Goal: Task Accomplishment & Management: Manage account settings

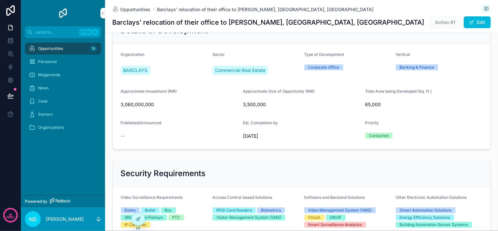
scroll to position [109, 0]
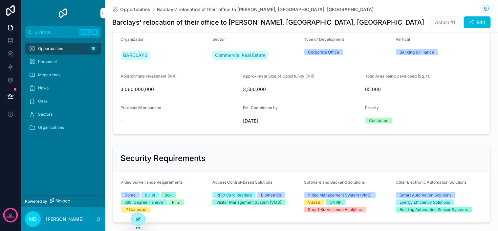
click at [138, 222] on div at bounding box center [138, 219] width 13 height 12
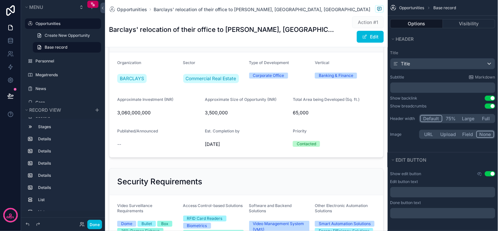
click at [335, 20] on div "Action #1 Edit" at bounding box center [358, 29] width 49 height 27
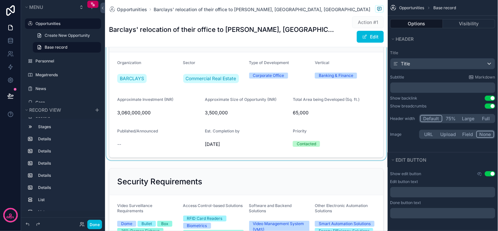
click at [363, 124] on div "scrollable content" at bounding box center [246, 91] width 282 height 137
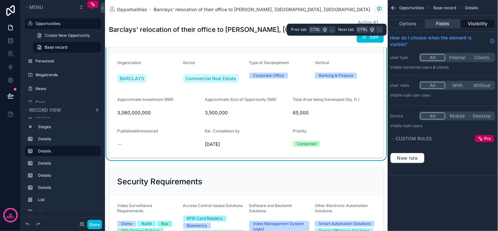
click at [432, 25] on button "Fields" at bounding box center [442, 23] width 35 height 9
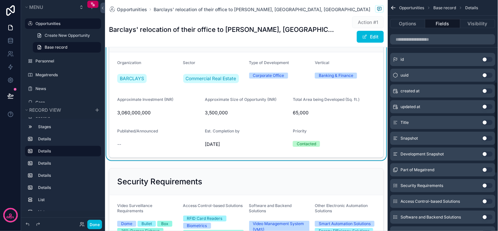
scroll to position [350, 0]
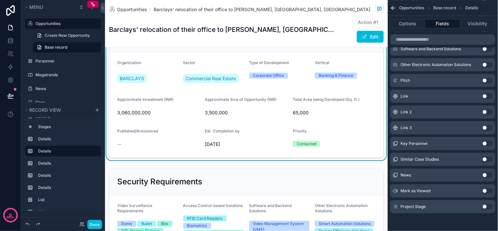
click at [487, 189] on button "Use setting" at bounding box center [487, 190] width 10 height 5
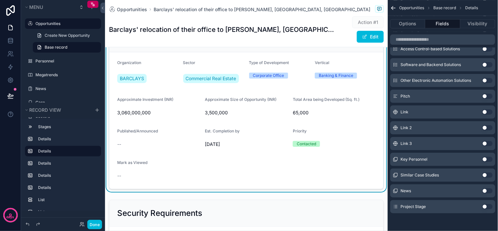
click at [485, 205] on button "Use setting" at bounding box center [487, 206] width 10 height 5
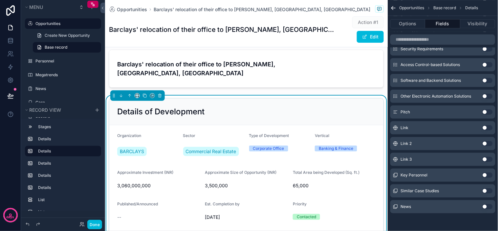
scroll to position [0, 0]
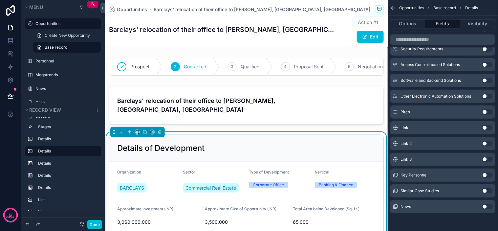
click at [297, 143] on div "Details of Development" at bounding box center [246, 148] width 258 height 10
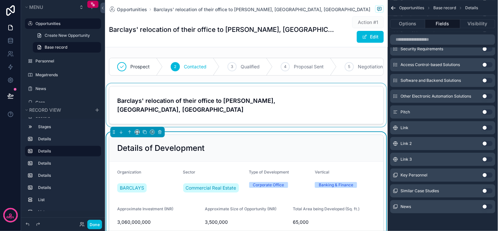
click at [323, 109] on div "scrollable content" at bounding box center [246, 104] width 282 height 43
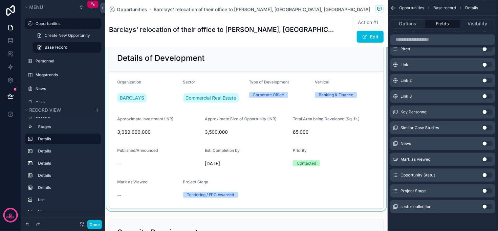
scroll to position [109, 0]
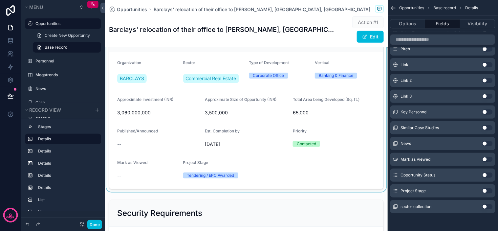
click at [341, 119] on div "scrollable content" at bounding box center [246, 107] width 282 height 169
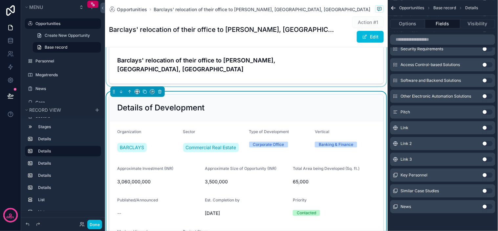
scroll to position [36, 0]
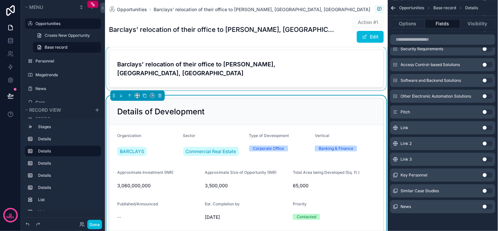
click at [155, 109] on h2 "Details of Development" at bounding box center [160, 111] width 87 height 10
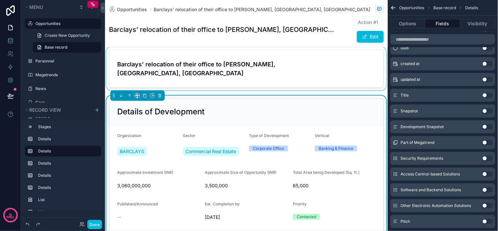
scroll to position [0, 0]
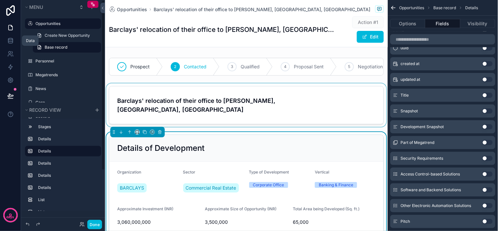
drag, startPoint x: 10, startPoint y: 41, endPoint x: 44, endPoint y: 73, distance: 46.2
click at [10, 41] on icon at bounding box center [10, 40] width 4 height 3
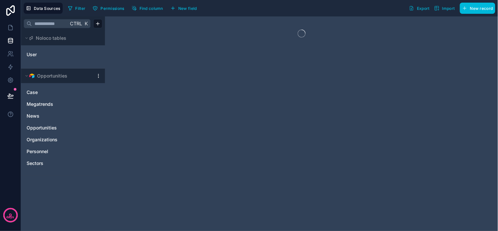
click at [272, 6] on div "Filter Permissions Find column New field Export Import New record" at bounding box center [280, 8] width 430 height 11
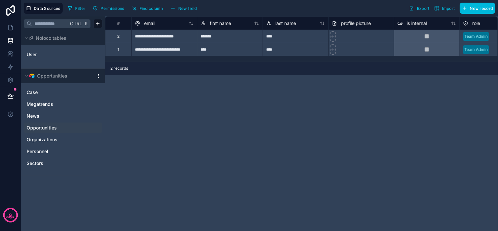
click at [52, 130] on span "Opportunities" at bounding box center [42, 127] width 30 height 7
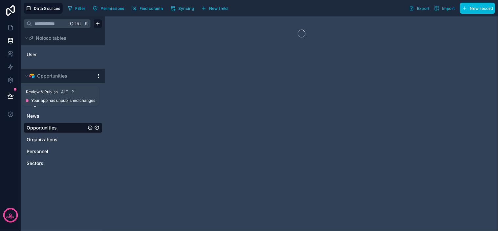
click at [17, 96] on button at bounding box center [10, 96] width 14 height 18
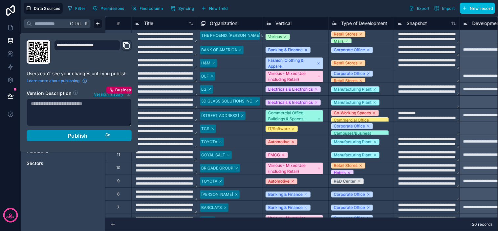
click at [90, 136] on div "Publish" at bounding box center [79, 135] width 62 height 7
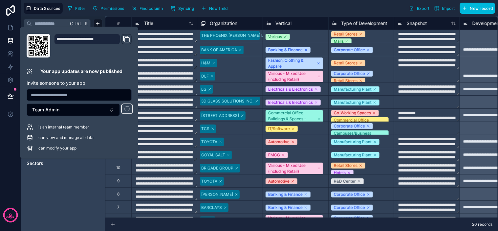
drag, startPoint x: 269, startPoint y: 6, endPoint x: 173, endPoint y: 6, distance: 96.1
click at [268, 6] on div "Filter Permissions Find column Syncing New field Export Import New record" at bounding box center [280, 8] width 430 height 11
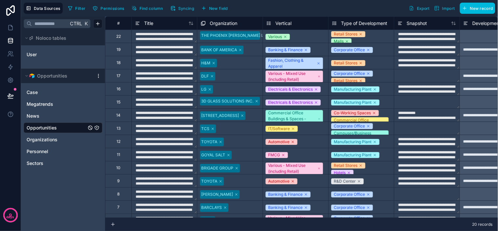
click at [173, 6] on icon "button" at bounding box center [172, 8] width 5 height 5
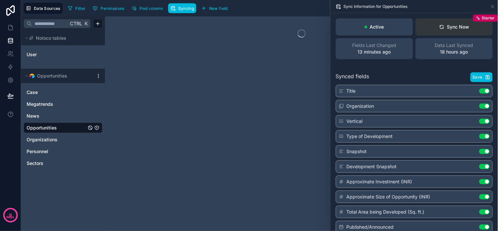
click at [445, 32] on button "Sync Now Starter" at bounding box center [453, 26] width 77 height 17
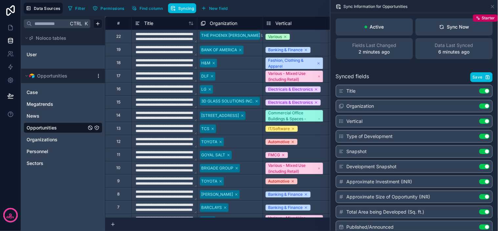
drag, startPoint x: 403, startPoint y: 74, endPoint x: 397, endPoint y: 73, distance: 6.8
click at [403, 74] on div "Synced fields Save" at bounding box center [414, 77] width 157 height 10
click at [62, 128] on link "Opportunities" at bounding box center [57, 127] width 60 height 7
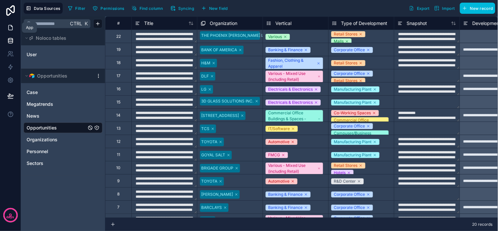
click at [10, 28] on icon at bounding box center [10, 27] width 7 height 7
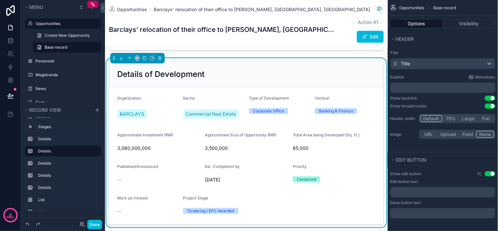
scroll to position [73, 0]
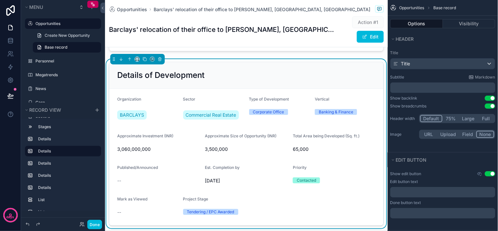
click at [344, 165] on div "Priority" at bounding box center [334, 169] width 83 height 8
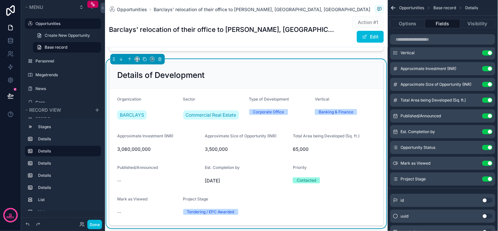
click at [308, 175] on div "Contacted" at bounding box center [334, 180] width 83 height 10
click at [302, 166] on label "Priority" at bounding box center [300, 167] width 14 height 5
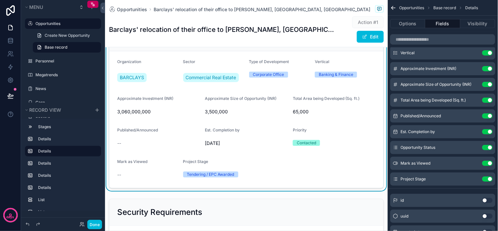
scroll to position [109, 0]
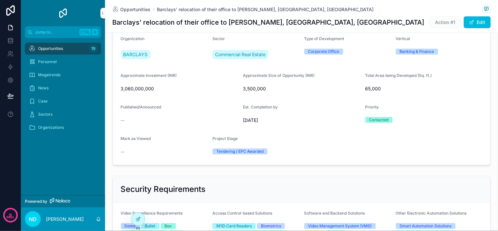
scroll to position [109, 0]
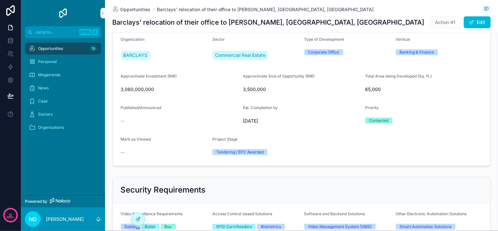
click at [378, 123] on div "Contacted" at bounding box center [378, 120] width 19 height 6
click at [381, 123] on div "Contacted" at bounding box center [378, 120] width 19 height 6
click at [387, 123] on span "Contacted" at bounding box center [378, 120] width 27 height 6
click at [467, 26] on button "Edit" at bounding box center [476, 22] width 27 height 12
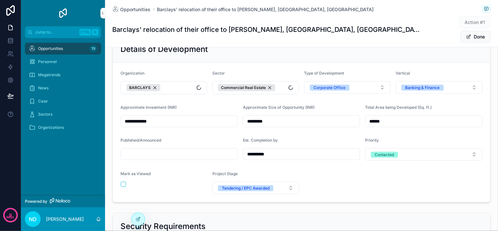
scroll to position [129, 0]
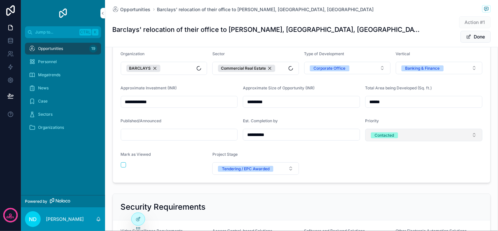
click at [379, 132] on div "Contacted" at bounding box center [384, 135] width 19 height 6
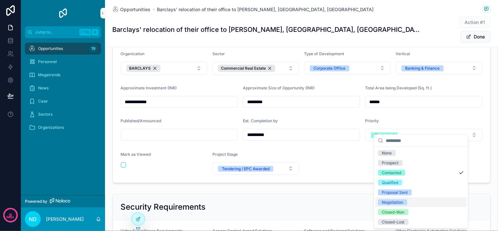
click at [332, 156] on form "**********" at bounding box center [301, 112] width 377 height 139
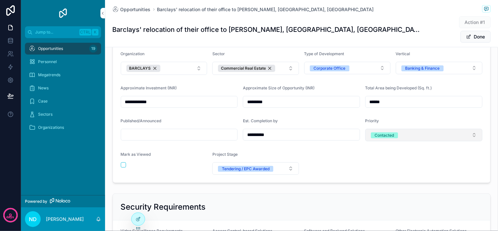
click at [398, 129] on button "Contacted" at bounding box center [423, 135] width 117 height 12
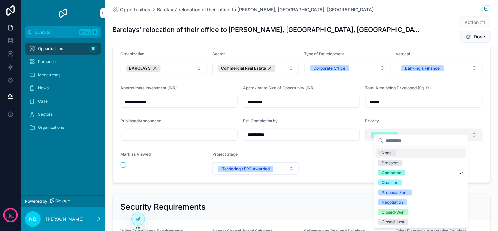
click at [407, 129] on button "Contacted" at bounding box center [423, 135] width 117 height 12
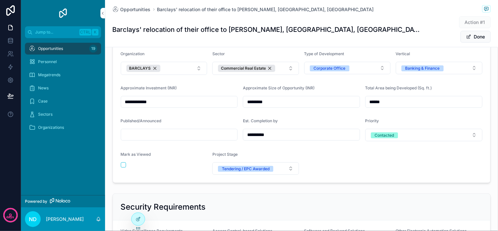
click at [329, 149] on form "**********" at bounding box center [301, 112] width 377 height 139
click at [383, 132] on div "Contacted" at bounding box center [384, 135] width 19 height 6
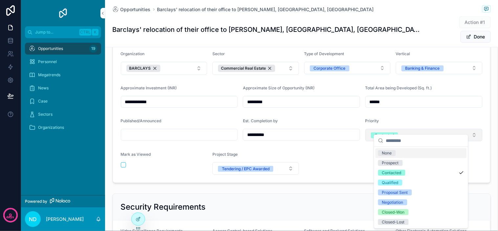
click at [392, 132] on span "Contacted" at bounding box center [384, 135] width 27 height 6
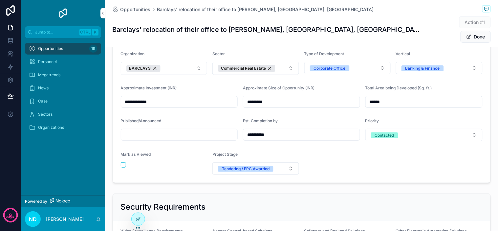
click at [329, 158] on form "**********" at bounding box center [301, 112] width 377 height 139
click at [140, 222] on div at bounding box center [138, 219] width 13 height 12
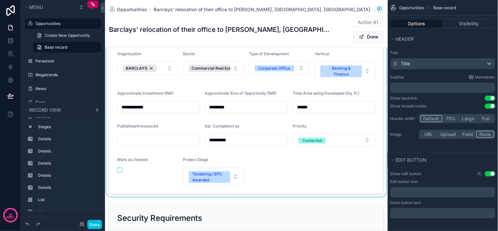
click at [343, 130] on div "scrollable content" at bounding box center [246, 105] width 282 height 183
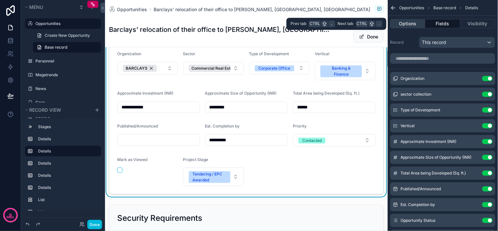
click at [409, 22] on button "Options" at bounding box center [407, 23] width 35 height 9
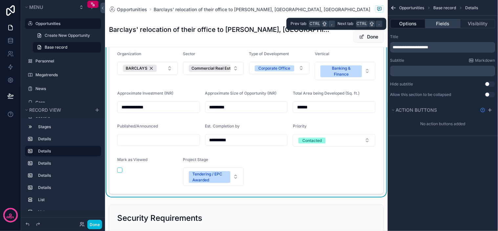
click at [445, 22] on button "Fields" at bounding box center [442, 23] width 35 height 9
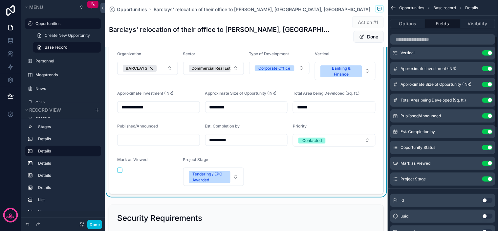
scroll to position [109, 0]
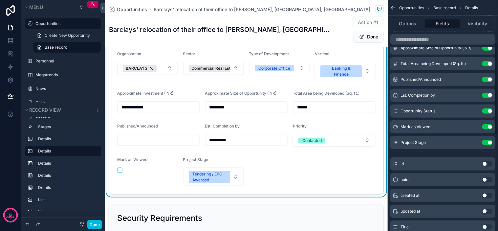
click at [0, 0] on icon "scrollable content" at bounding box center [0, 0] width 0 height 0
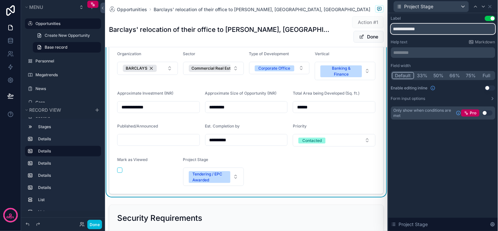
drag, startPoint x: 436, startPoint y: 27, endPoint x: 291, endPoint y: 28, distance: 145.0
click at [291, 28] on div "**********" at bounding box center [249, 115] width 498 height 231
click at [370, 159] on form "**********" at bounding box center [246, 118] width 274 height 150
click at [444, 43] on div "Help text Markdown" at bounding box center [443, 41] width 104 height 5
type input "**********"
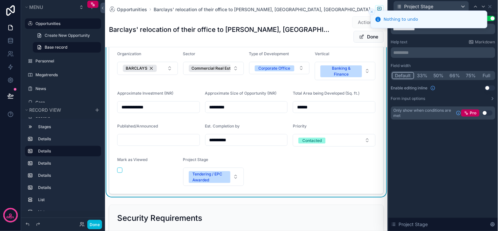
click at [449, 156] on div "**********" at bounding box center [443, 121] width 110 height 217
click at [489, 6] on icon at bounding box center [489, 6] width 5 height 5
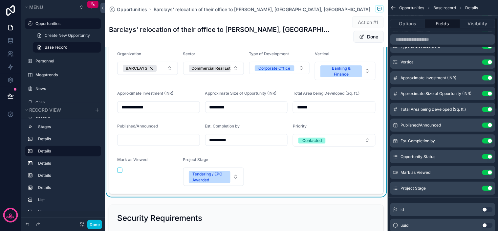
scroll to position [73, 0]
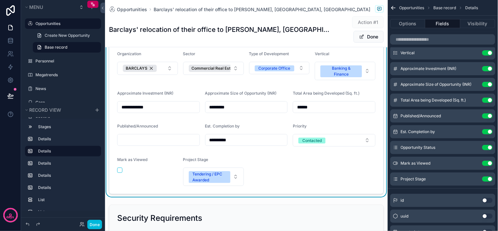
click at [0, 0] on button "scrollable content" at bounding box center [0, 0] width 0 height 0
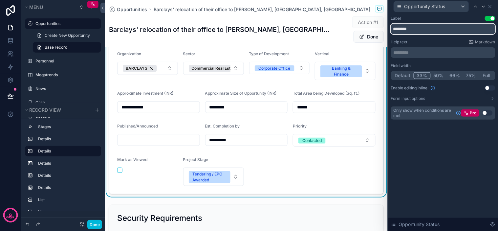
click at [424, 30] on input "********" at bounding box center [443, 29] width 104 height 10
drag, startPoint x: 416, startPoint y: 30, endPoint x: 348, endPoint y: 30, distance: 67.6
click at [348, 30] on div "**********" at bounding box center [249, 115] width 498 height 231
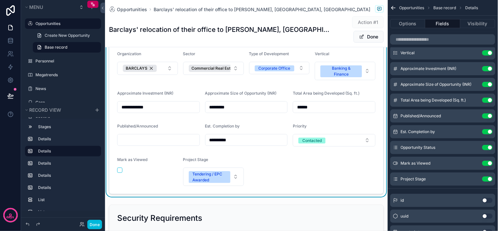
click at [0, 0] on icon "scrollable content" at bounding box center [0, 0] width 0 height 0
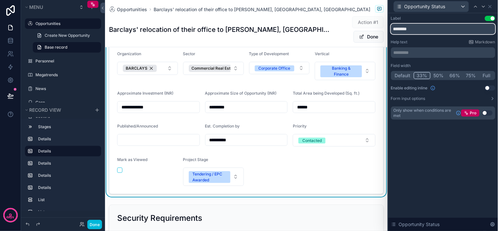
drag, startPoint x: 428, startPoint y: 31, endPoint x: 165, endPoint y: 31, distance: 263.4
click at [165, 31] on div "**********" at bounding box center [249, 115] width 498 height 231
type input "**********"
click at [443, 167] on div "**********" at bounding box center [443, 121] width 110 height 217
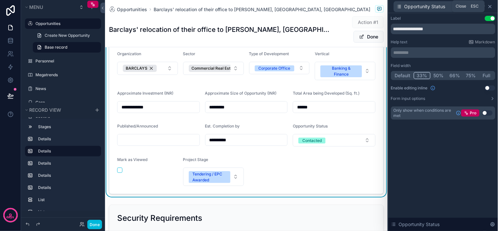
click at [492, 6] on icon at bounding box center [489, 6] width 5 height 5
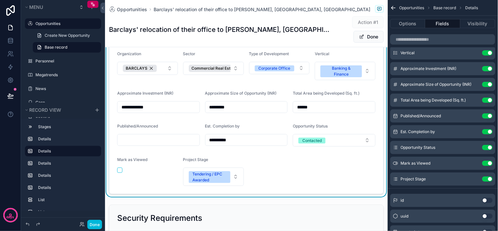
click at [395, 6] on icon "scrollable content" at bounding box center [393, 8] width 7 height 7
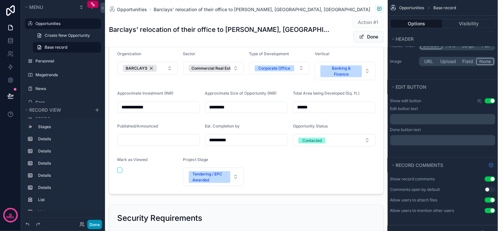
click at [97, 225] on button "Done" at bounding box center [94, 224] width 15 height 10
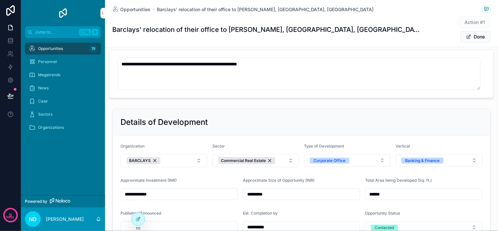
scroll to position [0, 0]
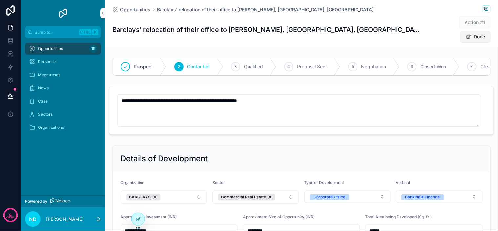
click at [476, 31] on button "Done" at bounding box center [475, 37] width 30 height 12
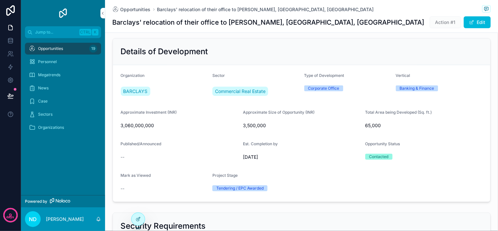
scroll to position [73, 0]
click at [260, 129] on span "3,500,000" at bounding box center [301, 125] width 117 height 7
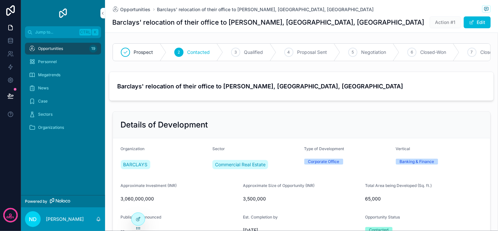
scroll to position [36, 0]
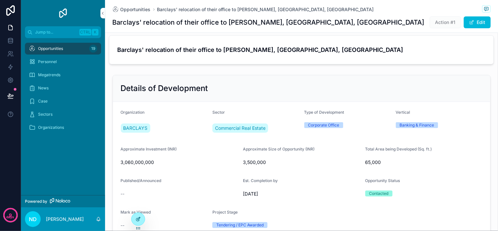
click at [140, 219] on icon at bounding box center [137, 218] width 5 height 5
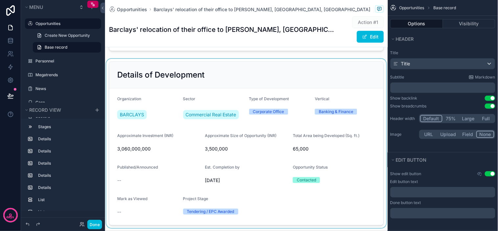
scroll to position [73, 0]
click at [334, 163] on div "scrollable content" at bounding box center [246, 143] width 282 height 169
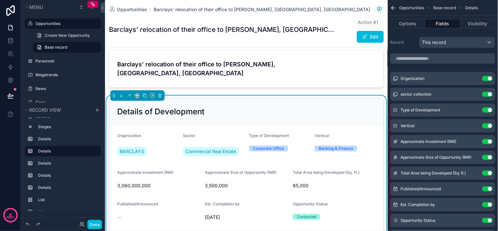
scroll to position [0, 0]
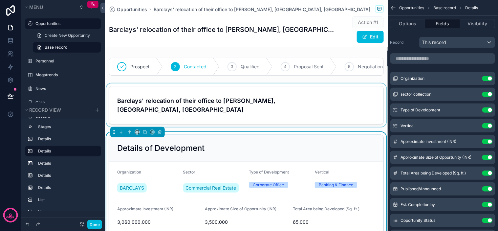
click at [318, 112] on div "scrollable content" at bounding box center [246, 104] width 282 height 43
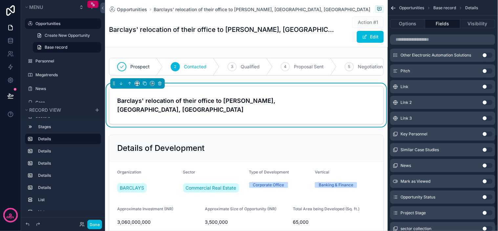
scroll to position [350, 0]
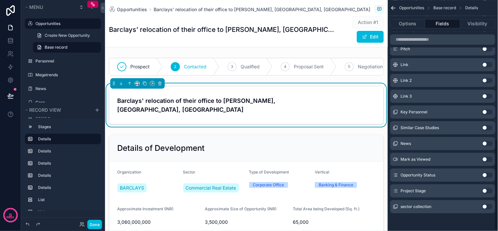
click at [485, 157] on button "Use setting" at bounding box center [487, 158] width 10 height 5
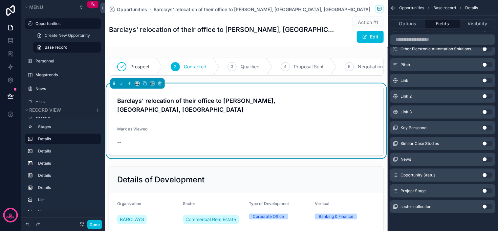
click at [486, 175] on button "Use setting" at bounding box center [487, 174] width 10 height 5
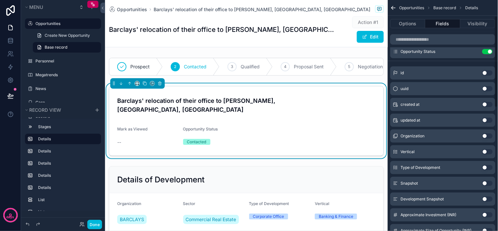
scroll to position [0, 0]
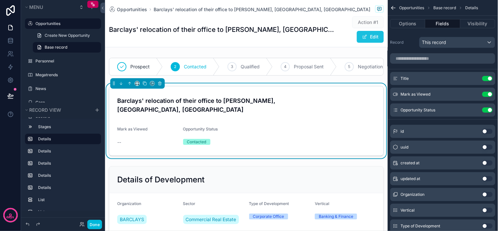
click at [357, 37] on button "Edit" at bounding box center [370, 37] width 27 height 12
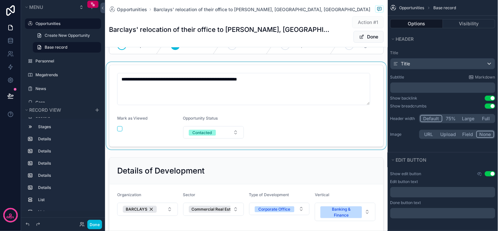
scroll to position [36, 0]
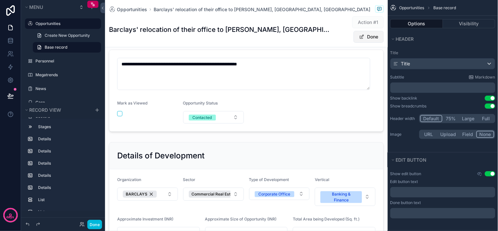
click at [366, 40] on button "Done" at bounding box center [368, 37] width 30 height 12
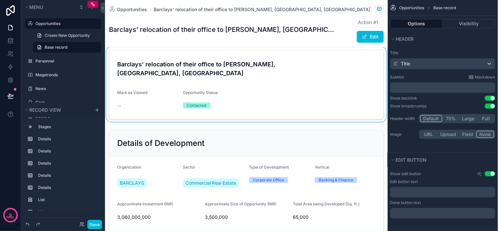
click at [302, 104] on div "scrollable content" at bounding box center [246, 84] width 282 height 75
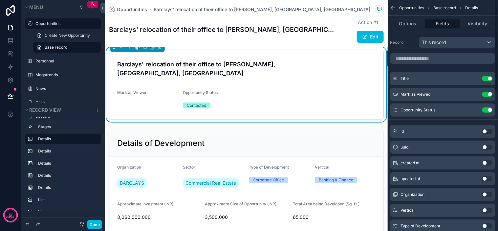
click at [0, 0] on icon "scrollable content" at bounding box center [0, 0] width 0 height 0
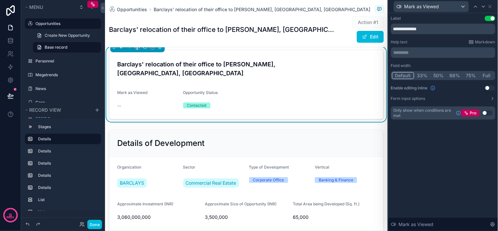
click at [422, 77] on button "33%" at bounding box center [422, 75] width 16 height 7
click at [442, 76] on button "50%" at bounding box center [438, 75] width 16 height 7
click at [488, 4] on icon at bounding box center [489, 6] width 5 height 5
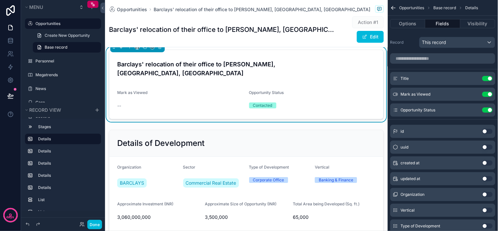
click at [0, 0] on icon "scrollable content" at bounding box center [0, 0] width 0 height 0
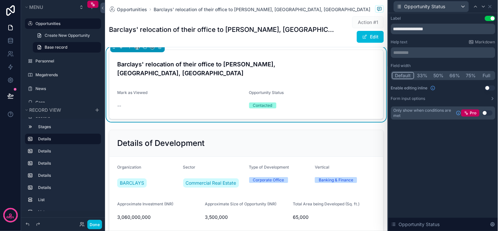
click at [434, 72] on button "50%" at bounding box center [438, 75] width 16 height 7
drag, startPoint x: 454, startPoint y: 143, endPoint x: 471, endPoint y: 81, distance: 64.0
click at [454, 142] on div "**********" at bounding box center [443, 121] width 110 height 217
click at [490, 6] on icon at bounding box center [489, 6] width 3 height 3
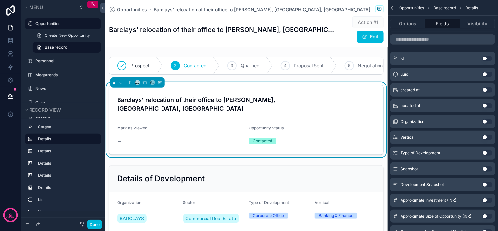
scroll to position [0, 0]
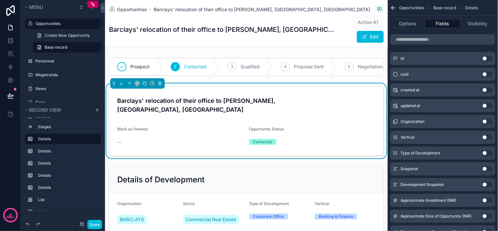
click at [334, 23] on div "Action #1 Edit" at bounding box center [358, 29] width 49 height 27
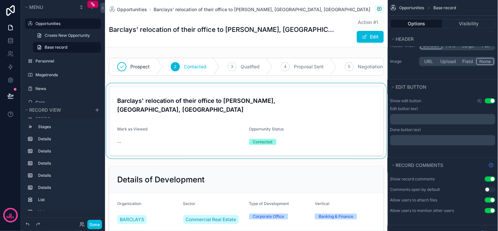
click at [346, 100] on div "scrollable content" at bounding box center [246, 120] width 282 height 75
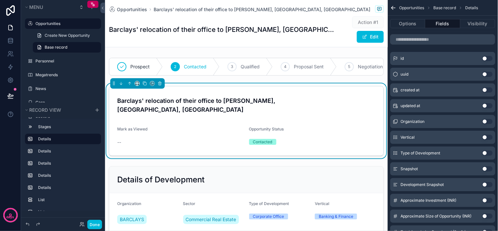
click at [334, 33] on div "Action #1 Edit" at bounding box center [358, 29] width 49 height 27
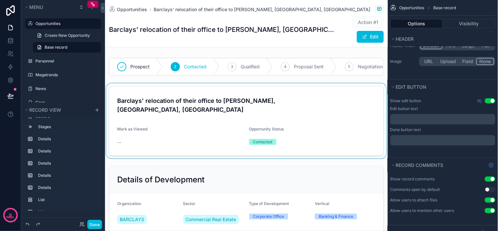
click at [329, 111] on div "scrollable content" at bounding box center [246, 120] width 282 height 75
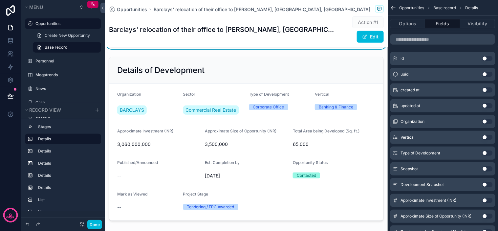
scroll to position [36, 0]
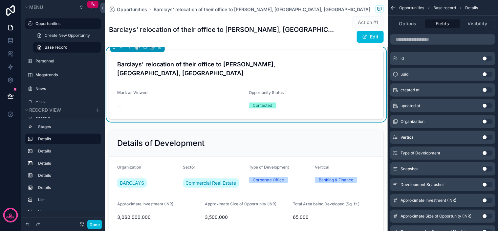
click at [351, 84] on form "Barclays' relocation of their office to [PERSON_NAME], [GEOGRAPHIC_DATA], [GEOG…" at bounding box center [246, 84] width 274 height 69
click at [402, 27] on button "Options" at bounding box center [407, 23] width 35 height 9
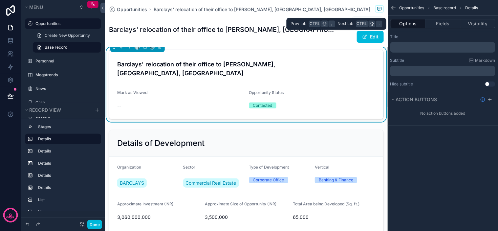
scroll to position [0, 0]
click at [399, 49] on p "﻿" at bounding box center [443, 47] width 101 height 5
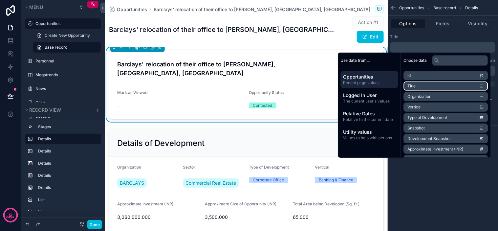
click at [421, 83] on li "Title" at bounding box center [445, 85] width 84 height 9
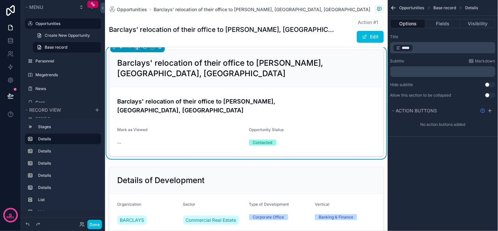
click at [192, 95] on div "Barclays' relocation of their office to [PERSON_NAME], [GEOGRAPHIC_DATA], [GEOG…" at bounding box center [246, 106] width 258 height 22
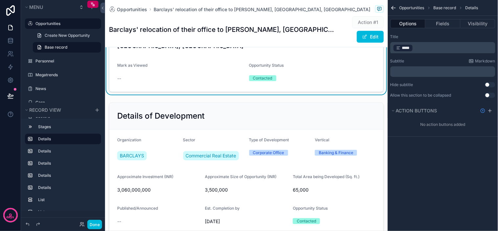
scroll to position [146, 0]
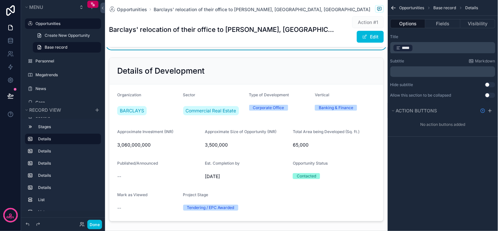
click at [473, 156] on div "Opportunities Base record Details Options Fields Visibility Title ﻿ ***** ﻿ ﻿ S…" at bounding box center [442, 115] width 110 height 231
click at [488, 97] on button "Use setting" at bounding box center [489, 94] width 10 height 5
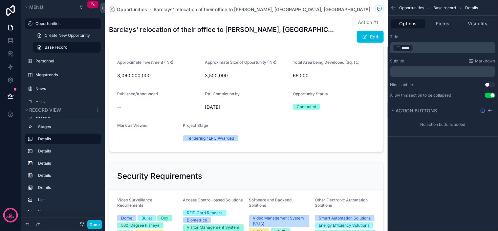
click at [489, 97] on button "Use setting" at bounding box center [489, 94] width 10 height 5
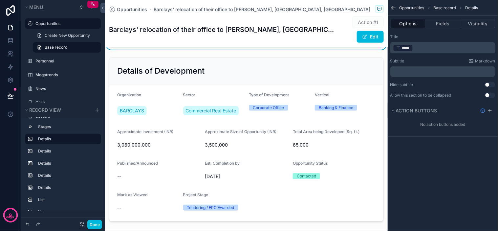
click at [491, 93] on button "Use setting" at bounding box center [489, 94] width 10 height 5
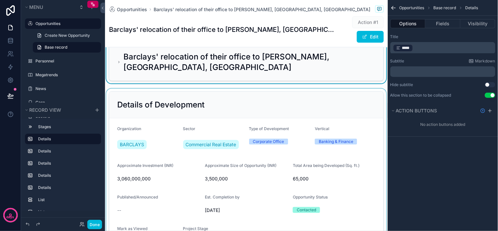
scroll to position [36, 0]
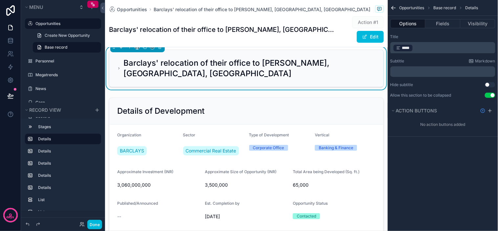
click at [494, 96] on button "Use setting" at bounding box center [489, 94] width 10 height 5
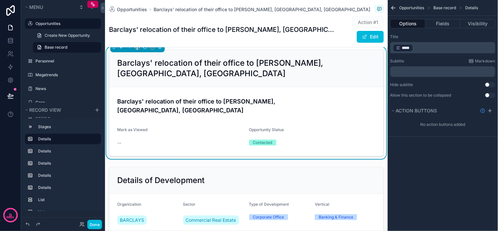
click at [493, 95] on button "Use setting" at bounding box center [489, 94] width 10 height 5
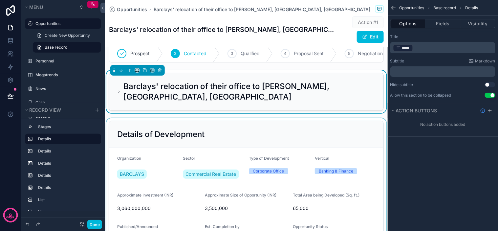
scroll to position [0, 0]
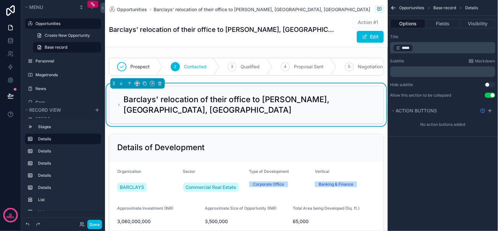
click at [490, 94] on button "Use setting" at bounding box center [489, 94] width 10 height 5
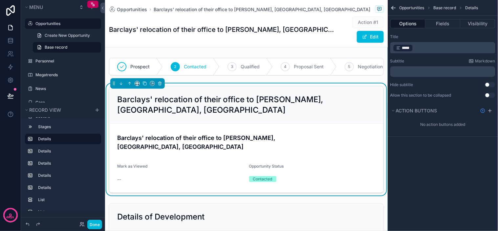
click at [421, 46] on p "﻿ ***** ﻿ ﻿" at bounding box center [443, 47] width 101 height 9
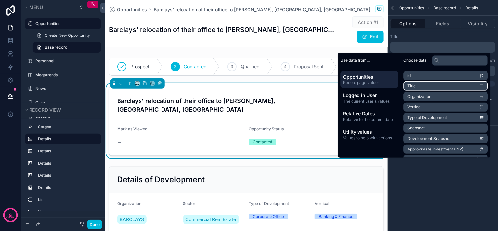
click at [435, 87] on li "Title" at bounding box center [445, 85] width 84 height 9
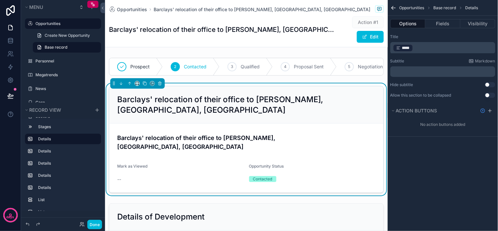
click at [307, 133] on h4 "Barclays' relocation of their office to [PERSON_NAME], [GEOGRAPHIC_DATA], [GEOG…" at bounding box center [246, 142] width 258 height 18
click at [340, 123] on form "Barclays' relocation of their office to [PERSON_NAME], [GEOGRAPHIC_DATA], [GEOG…" at bounding box center [246, 157] width 274 height 69
click at [440, 25] on button "Fields" at bounding box center [442, 23] width 35 height 9
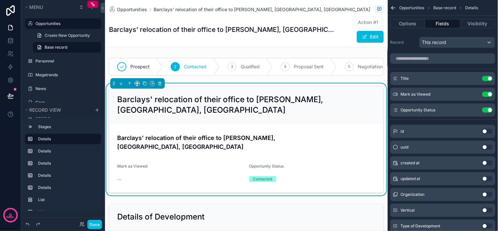
click at [484, 78] on button "Use setting" at bounding box center [487, 78] width 10 height 5
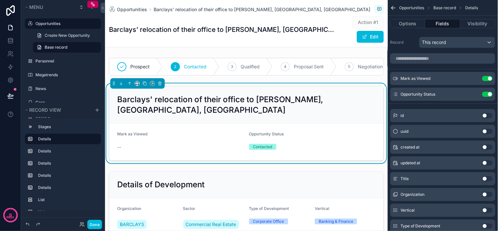
click at [489, 93] on button "Use setting" at bounding box center [487, 94] width 10 height 5
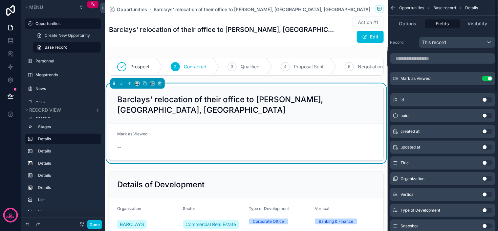
click at [487, 78] on button "Use setting" at bounding box center [487, 78] width 10 height 5
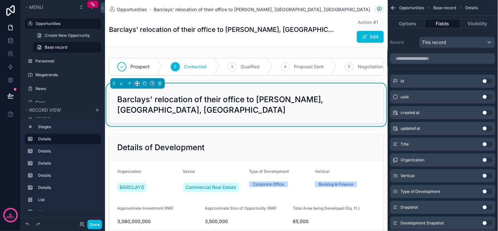
click at [344, 118] on div "Barclays' relocation of their office to [PERSON_NAME], [GEOGRAPHIC_DATA], [GEOG…" at bounding box center [246, 104] width 274 height 37
click at [335, 100] on h2 "Barclays' relocation of their office to [PERSON_NAME], [GEOGRAPHIC_DATA], [GEOG…" at bounding box center [246, 104] width 258 height 21
click at [367, 107] on h2 "Barclays' relocation of their office to [PERSON_NAME], [GEOGRAPHIC_DATA], [GEOG…" at bounding box center [246, 104] width 258 height 21
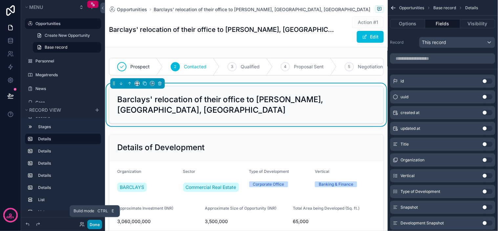
click at [96, 225] on button "Done" at bounding box center [94, 224] width 15 height 10
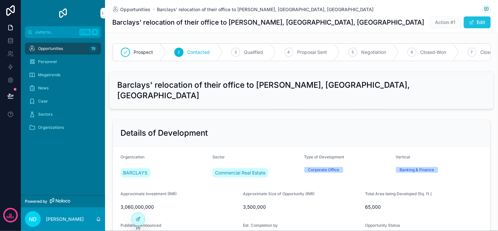
click at [478, 24] on button "Edit" at bounding box center [476, 22] width 27 height 12
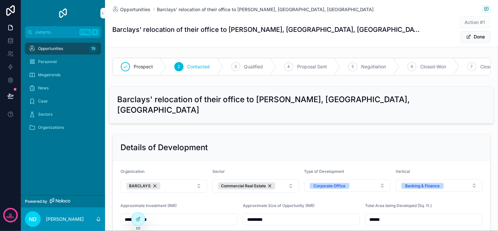
click at [241, 97] on div "Barclays' relocation of their office to [PERSON_NAME], [GEOGRAPHIC_DATA], [GEOG…" at bounding box center [301, 104] width 384 height 37
click at [241, 94] on h2 "Barclays' relocation of their office to [PERSON_NAME], [GEOGRAPHIC_DATA], [GEOG…" at bounding box center [301, 104] width 368 height 21
click at [353, 94] on h2 "Barclays' relocation of their office to [PERSON_NAME], [GEOGRAPHIC_DATA], [GEOG…" at bounding box center [301, 104] width 368 height 21
click at [356, 94] on h2 "Barclays' relocation of their office to [PERSON_NAME], [GEOGRAPHIC_DATA], [GEOG…" at bounding box center [301, 104] width 368 height 21
click at [365, 94] on h2 "Barclays' relocation of their office to [PERSON_NAME], [GEOGRAPHIC_DATA], [GEOG…" at bounding box center [301, 104] width 368 height 21
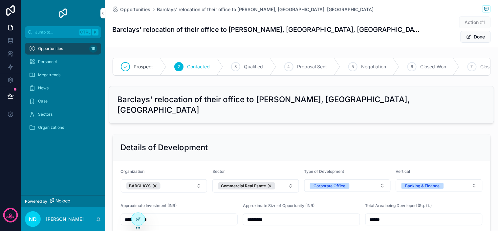
click at [309, 25] on h1 "Barclays' relocation of their office to [PERSON_NAME], [GEOGRAPHIC_DATA], [GEOG…" at bounding box center [267, 29] width 309 height 9
drag, startPoint x: 310, startPoint y: 21, endPoint x: 315, endPoint y: 23, distance: 5.3
click at [313, 25] on h1 "Barclays' relocation of their office to [PERSON_NAME], [GEOGRAPHIC_DATA], [GEOG…" at bounding box center [267, 29] width 309 height 9
click at [313, 17] on div "Barclays' relocation of their office to [PERSON_NAME], [GEOGRAPHIC_DATA], [GEOG…" at bounding box center [302, 29] width 378 height 27
click at [353, 94] on h2 "Barclays' relocation of their office to [PERSON_NAME], [GEOGRAPHIC_DATA], [GEOG…" at bounding box center [301, 104] width 368 height 21
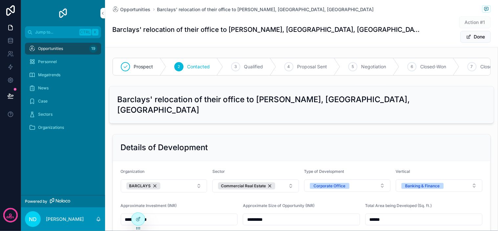
click at [368, 94] on h2 "Barclays' relocation of their office to [PERSON_NAME], [GEOGRAPHIC_DATA], [GEOG…" at bounding box center [301, 104] width 368 height 21
click at [298, 94] on h2 "Barclays' relocation of their office to [PERSON_NAME], [GEOGRAPHIC_DATA], [GEOG…" at bounding box center [301, 104] width 368 height 21
click at [335, 94] on h2 "Barclays' relocation of their office to [PERSON_NAME], [GEOGRAPHIC_DATA], [GEOG…" at bounding box center [301, 104] width 368 height 21
click at [362, 94] on h2 "Barclays' relocation of their office to [PERSON_NAME], [GEOGRAPHIC_DATA], [GEOG…" at bounding box center [301, 104] width 368 height 21
click at [375, 94] on div "Barclays' relocation of their office to [PERSON_NAME], [GEOGRAPHIC_DATA], [GEOG…" at bounding box center [301, 104] width 368 height 21
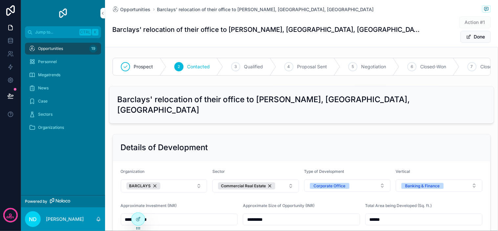
click at [368, 94] on h2 "Barclays' relocation of their office to [PERSON_NAME], [GEOGRAPHIC_DATA], [GEOG…" at bounding box center [301, 104] width 368 height 21
click at [373, 94] on div "Barclays' relocation of their office to [PERSON_NAME], [GEOGRAPHIC_DATA], [GEOG…" at bounding box center [301, 104] width 368 height 21
drag, startPoint x: 373, startPoint y: 92, endPoint x: 368, endPoint y: 92, distance: 4.6
click at [368, 94] on div "Barclays' relocation of their office to [PERSON_NAME], [GEOGRAPHIC_DATA], [GEOG…" at bounding box center [301, 104] width 368 height 21
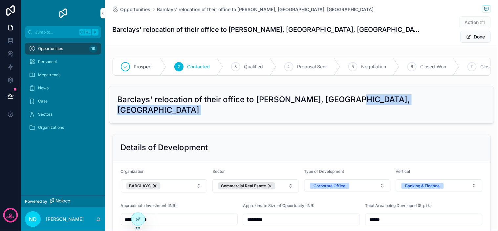
click at [354, 94] on h2 "Barclays' relocation of their office to [PERSON_NAME], [GEOGRAPHIC_DATA], [GEOG…" at bounding box center [301, 104] width 368 height 21
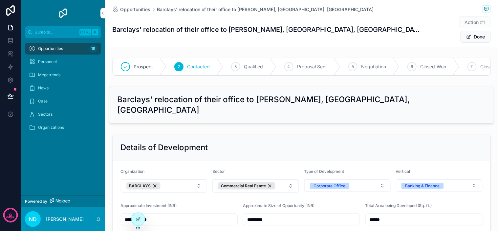
click at [367, 94] on h2 "Barclays' relocation of their office to [PERSON_NAME], [GEOGRAPHIC_DATA], [GEOG…" at bounding box center [301, 104] width 368 height 21
click at [368, 94] on h2 "Barclays' relocation of their office to [PERSON_NAME], [GEOGRAPHIC_DATA], [GEOG…" at bounding box center [301, 104] width 368 height 21
click at [280, 94] on h2 "Barclays' relocation of their office to [PERSON_NAME], [GEOGRAPHIC_DATA], [GEOG…" at bounding box center [301, 104] width 368 height 21
click at [254, 25] on h1 "Barclays' relocation of their office to [PERSON_NAME], [GEOGRAPHIC_DATA], [GEOG…" at bounding box center [267, 29] width 309 height 9
click at [204, 102] on div "Barclays' relocation of their office to [PERSON_NAME], [GEOGRAPHIC_DATA], [GEOG…" at bounding box center [301, 104] width 384 height 37
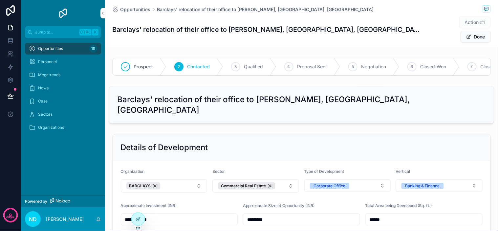
click at [237, 94] on h2 "Barclays' relocation of their office to [PERSON_NAME], [GEOGRAPHIC_DATA], [GEOG…" at bounding box center [301, 104] width 368 height 21
click at [140, 215] on div at bounding box center [138, 219] width 13 height 12
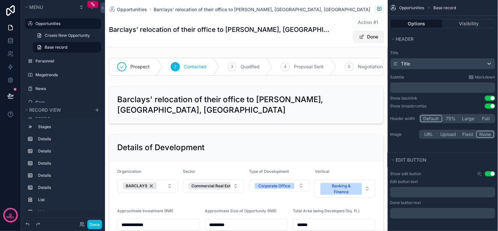
click at [368, 33] on button "Done" at bounding box center [368, 37] width 30 height 12
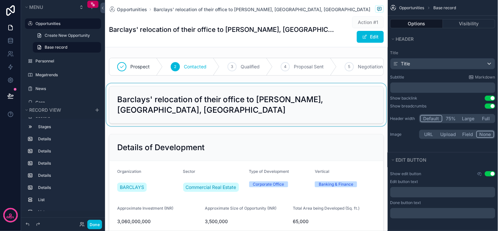
click at [309, 103] on div "scrollable content" at bounding box center [246, 104] width 282 height 43
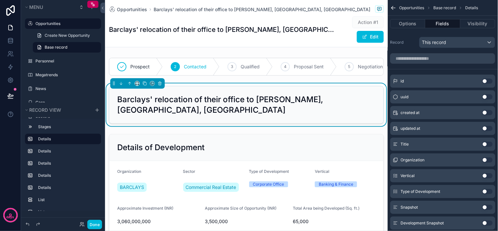
click at [296, 28] on h1 "Barclays' relocation of their office to [PERSON_NAME], [GEOGRAPHIC_DATA], [GEOG…" at bounding box center [221, 29] width 225 height 9
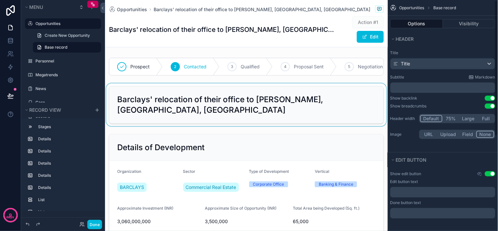
drag, startPoint x: 317, startPoint y: 113, endPoint x: 315, endPoint y: 106, distance: 6.7
click at [316, 113] on div "scrollable content" at bounding box center [246, 104] width 282 height 43
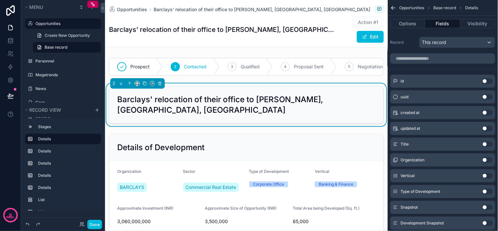
click at [315, 106] on h2 "Barclays' relocation of their office to [PERSON_NAME], [GEOGRAPHIC_DATA], [GEOG…" at bounding box center [246, 104] width 258 height 21
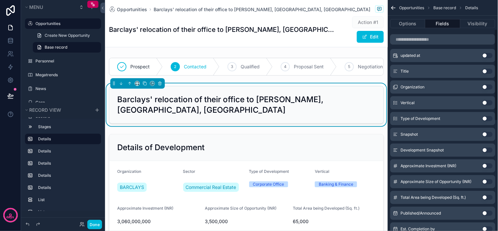
scroll to position [36, 0]
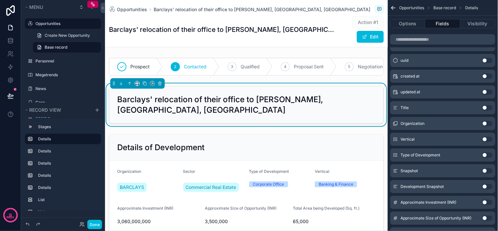
click at [487, 108] on button "Use setting" at bounding box center [487, 107] width 10 height 5
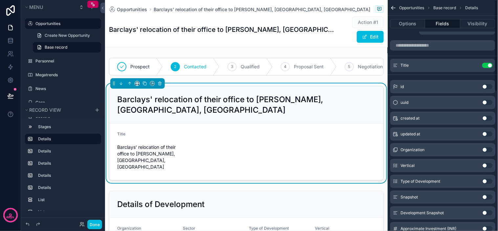
scroll to position [0, 0]
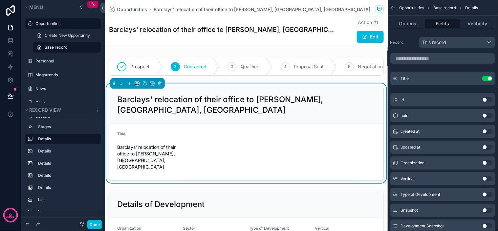
click at [0, 0] on icon "scrollable content" at bounding box center [0, 0] width 0 height 0
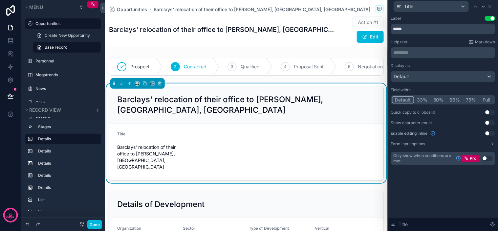
click at [489, 20] on button "Use setting" at bounding box center [489, 18] width 10 height 5
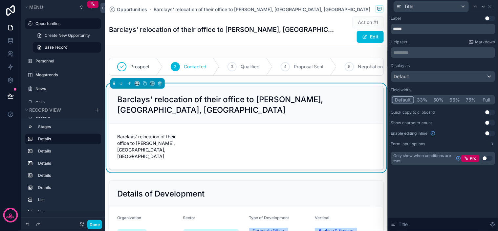
click at [483, 100] on button "Full" at bounding box center [486, 99] width 15 height 7
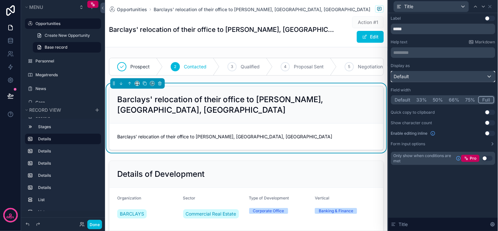
click at [446, 73] on div "Default" at bounding box center [443, 76] width 104 height 10
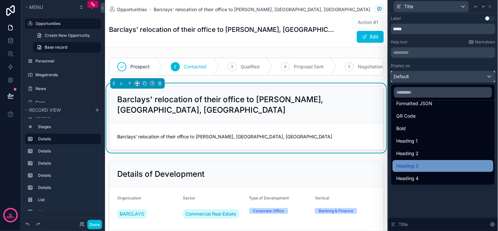
scroll to position [71, 0]
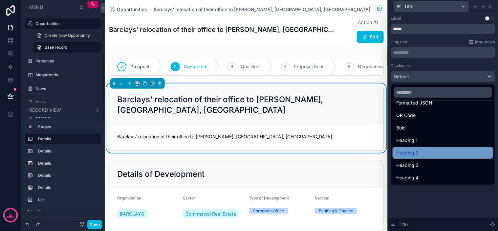
click at [427, 149] on div "Heading 2" at bounding box center [442, 153] width 93 height 8
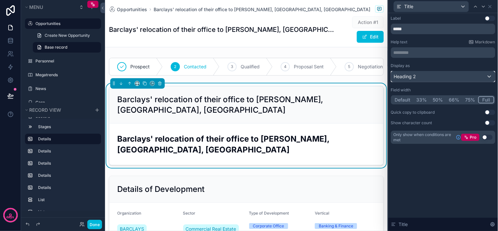
click at [441, 79] on div "Heading 2" at bounding box center [443, 76] width 104 height 10
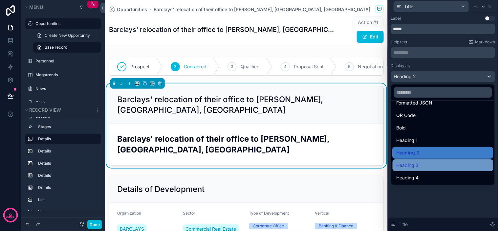
click at [430, 165] on div "Heading 3" at bounding box center [442, 165] width 93 height 8
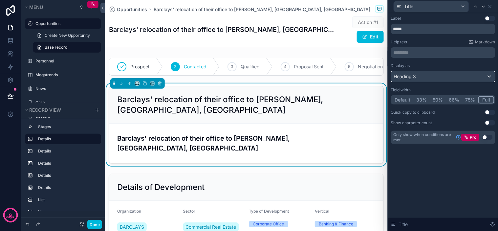
click at [451, 77] on div "Heading 3" at bounding box center [443, 76] width 104 height 10
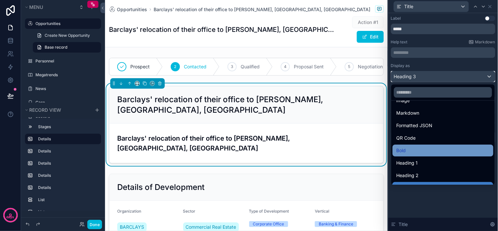
scroll to position [35, 0]
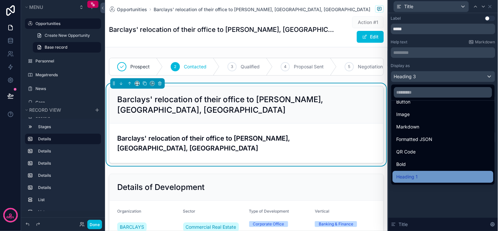
click at [415, 173] on span "Heading 1" at bounding box center [406, 177] width 21 height 8
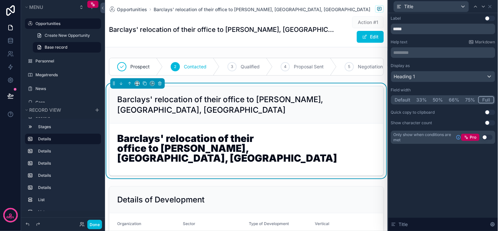
click at [490, 101] on button "Full" at bounding box center [486, 99] width 16 height 7
click at [437, 102] on button "50%" at bounding box center [438, 99] width 16 height 7
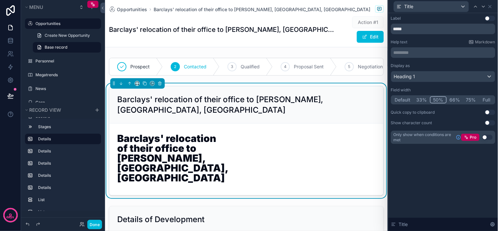
click at [483, 100] on button "Full" at bounding box center [486, 99] width 15 height 7
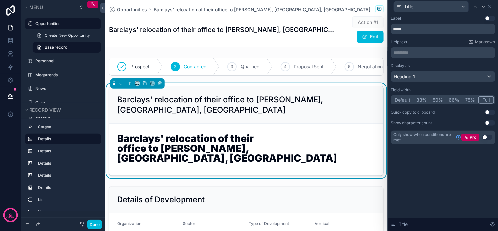
click at [273, 141] on h1 "Barclays' relocation of their office to [PERSON_NAME], [GEOGRAPHIC_DATA], [GEOG…" at bounding box center [246, 149] width 258 height 32
click at [459, 76] on div "Heading 1" at bounding box center [443, 76] width 104 height 10
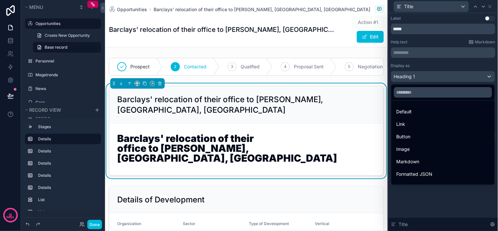
click at [444, 197] on div at bounding box center [443, 115] width 110 height 231
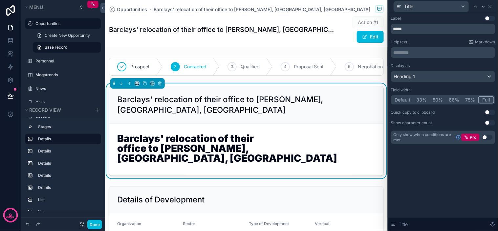
click at [490, 124] on button "Use setting" at bounding box center [489, 122] width 10 height 5
click at [492, 123] on button "Use setting" at bounding box center [489, 122] width 10 height 5
click at [487, 112] on button "Use setting" at bounding box center [489, 112] width 10 height 5
click at [425, 51] on p "********* ﻿" at bounding box center [443, 52] width 100 height 7
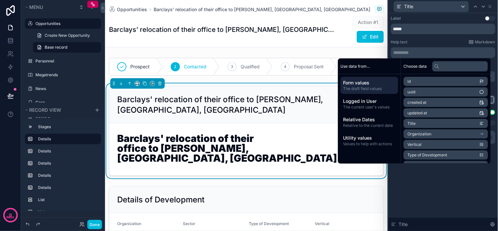
click at [449, 198] on div "Label Use setting ***** Help text Markdown ********* ﻿ Display as Heading 1 Fie…" at bounding box center [443, 121] width 110 height 217
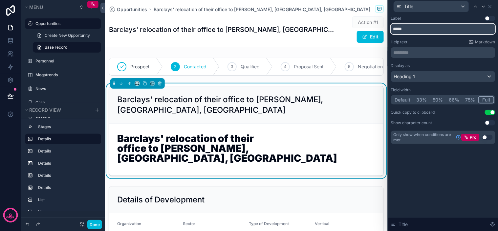
click at [425, 30] on input "*****" at bounding box center [443, 29] width 104 height 10
click at [432, 76] on div "Heading 1" at bounding box center [443, 76] width 104 height 10
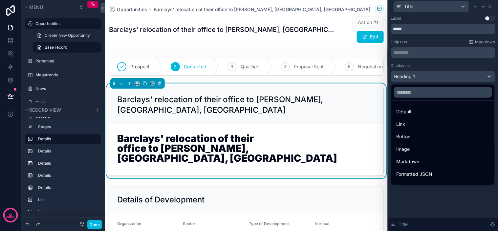
click at [432, 76] on div at bounding box center [443, 115] width 110 height 231
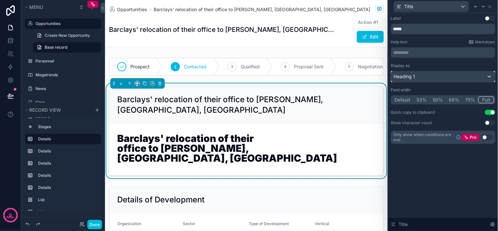
click at [444, 74] on div "Heading 1" at bounding box center [443, 76] width 104 height 10
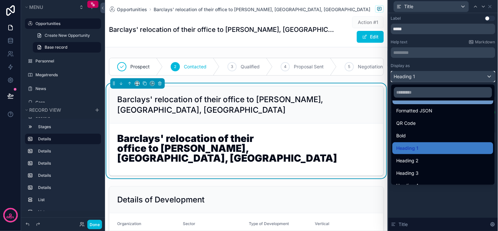
scroll to position [71, 0]
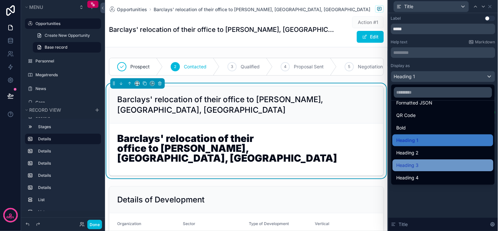
click at [430, 164] on div "Heading 3" at bounding box center [442, 165] width 93 height 8
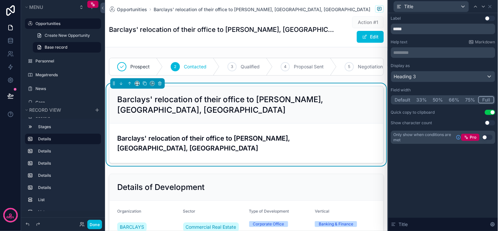
click at [450, 183] on div "Label Use setting ***** Help text Markdown ********* ﻿ Display as Heading 3 Fie…" at bounding box center [443, 121] width 110 height 217
click at [435, 163] on div "Label Use setting ***** Help text Markdown ********* ﻿ Display as Heading 3 Fie…" at bounding box center [443, 121] width 110 height 217
click at [494, 110] on div "Quick copy to clipboard Use setting" at bounding box center [443, 112] width 104 height 5
click at [493, 111] on button "Use setting" at bounding box center [489, 112] width 10 height 5
click at [466, 161] on div "Label Use setting ***** Help text Markdown ********* ﻿ Display as Heading 3 Fie…" at bounding box center [443, 121] width 110 height 217
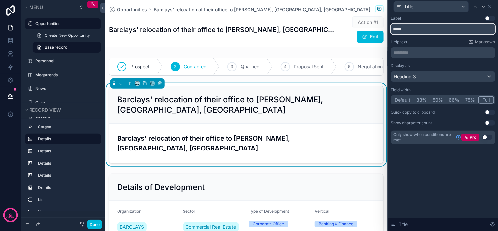
click at [432, 28] on input "*****" at bounding box center [443, 29] width 104 height 10
click at [431, 147] on div "Label Use setting ***** Help text Markdown ********* ﻿ Display as Heading 3 Fie…" at bounding box center [443, 86] width 110 height 146
click at [491, 6] on icon at bounding box center [489, 6] width 5 height 5
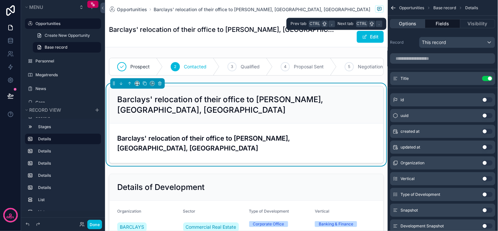
click at [419, 24] on button "Options" at bounding box center [407, 23] width 35 height 9
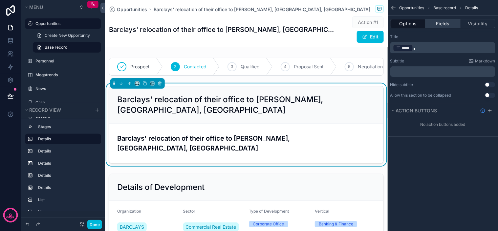
click at [432, 19] on button "Fields" at bounding box center [442, 23] width 35 height 9
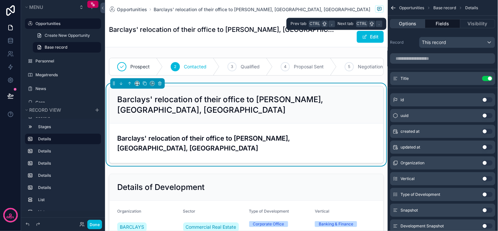
click at [414, 22] on button "Options" at bounding box center [407, 23] width 35 height 9
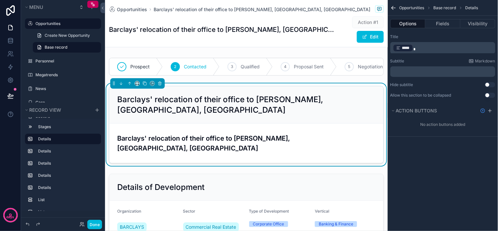
click at [425, 44] on p "﻿ ***** ﻿" at bounding box center [443, 47] width 101 height 9
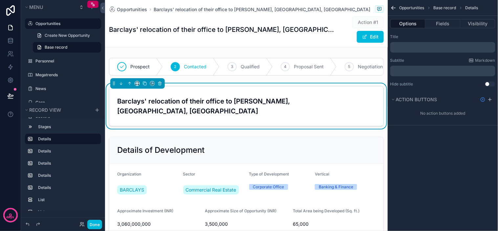
click at [336, 33] on div "Action #1 Edit" at bounding box center [358, 29] width 49 height 27
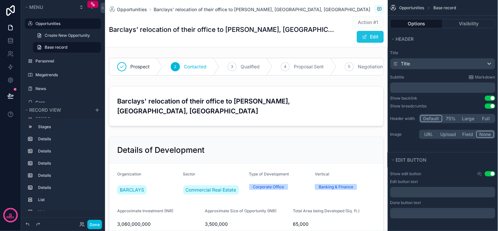
click at [361, 41] on button "Edit" at bounding box center [370, 37] width 27 height 12
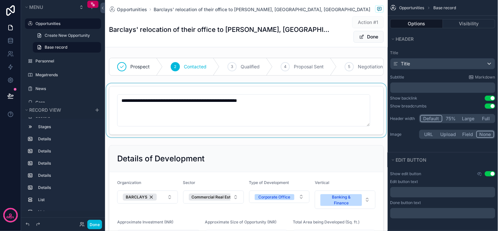
click at [164, 109] on div "scrollable content" at bounding box center [246, 110] width 282 height 54
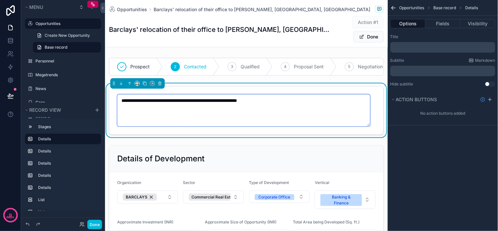
click at [166, 104] on textarea "**********" at bounding box center [243, 110] width 253 height 32
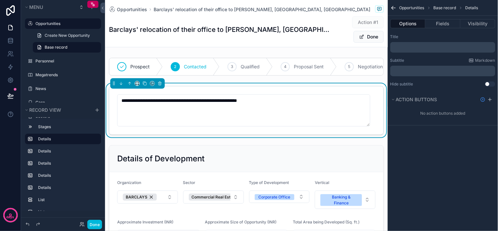
click at [334, 42] on div "Action #1 Done" at bounding box center [357, 29] width 51 height 27
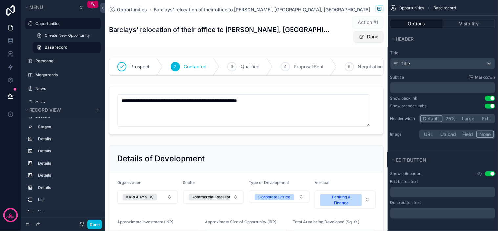
click at [359, 37] on span "scrollable content" at bounding box center [361, 36] width 5 height 5
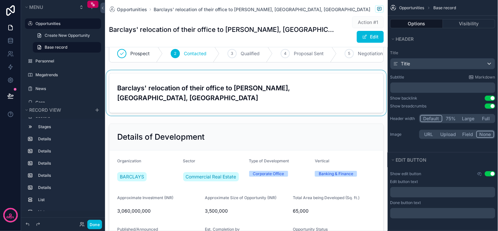
scroll to position [0, 0]
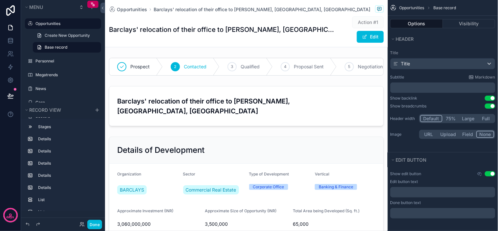
click at [96, 227] on button "Done" at bounding box center [94, 224] width 15 height 10
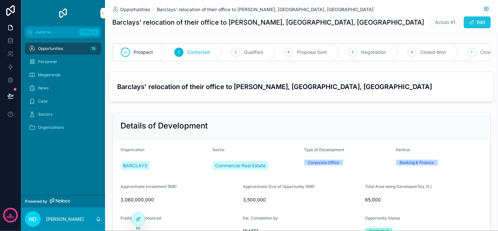
click at [480, 19] on button "Edit" at bounding box center [476, 22] width 27 height 12
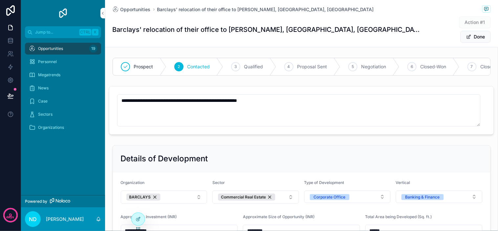
click at [257, 145] on div "Details of Development" at bounding box center [301, 158] width 377 height 27
click at [136, 218] on icon at bounding box center [137, 218] width 5 height 5
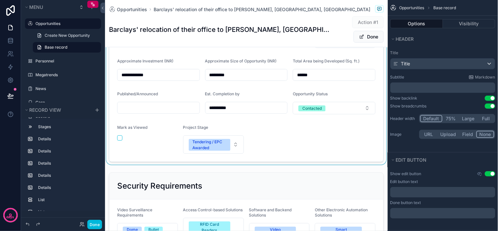
scroll to position [146, 0]
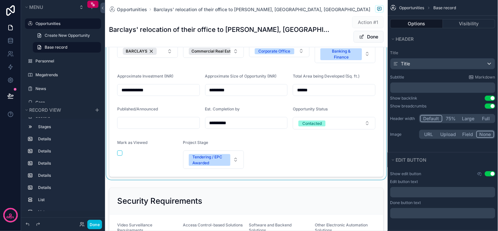
click at [276, 168] on div "scrollable content" at bounding box center [246, 88] width 282 height 183
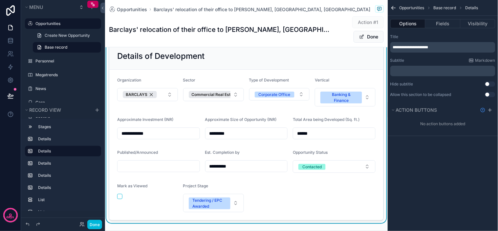
scroll to position [109, 0]
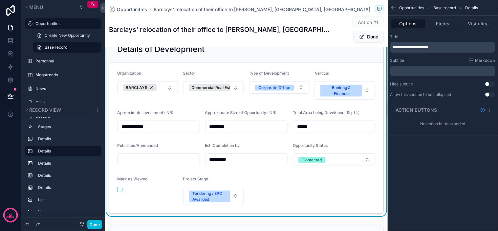
click at [277, 198] on form "**********" at bounding box center [246, 138] width 274 height 150
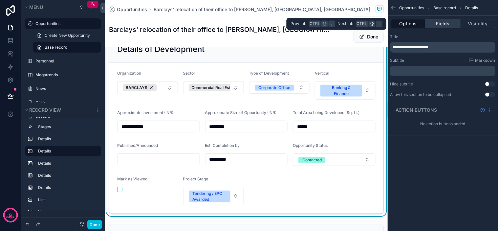
click at [435, 20] on button "Fields" at bounding box center [442, 23] width 35 height 9
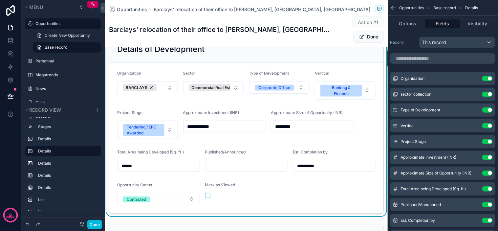
scroll to position [0, 0]
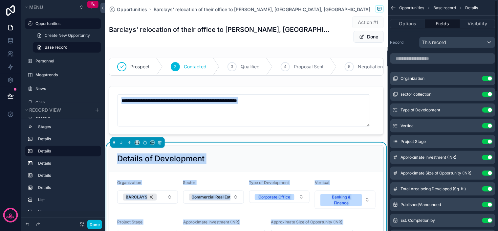
drag, startPoint x: 279, startPoint y: 77, endPoint x: 310, endPoint y: 87, distance: 32.3
click at [402, 92] on div "**********" at bounding box center [301, 115] width 393 height 231
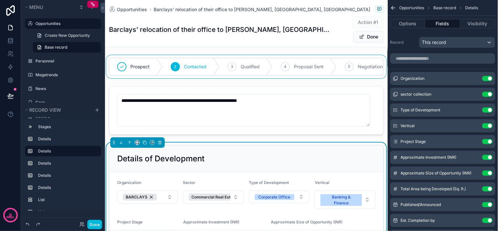
drag, startPoint x: 293, startPoint y: 76, endPoint x: 266, endPoint y: 71, distance: 27.3
click at [353, 76] on div "scrollable content" at bounding box center [246, 66] width 282 height 23
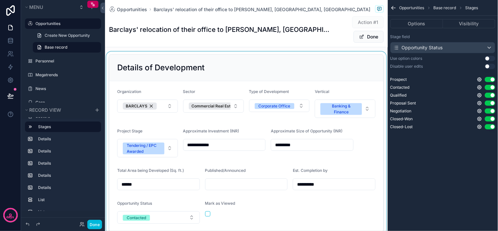
scroll to position [109, 0]
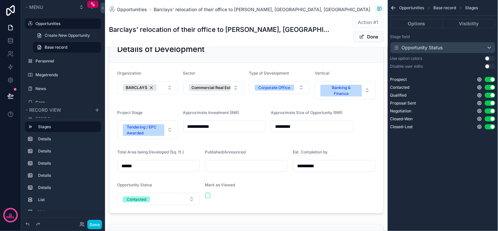
click at [487, 58] on button "Use setting" at bounding box center [489, 58] width 10 height 5
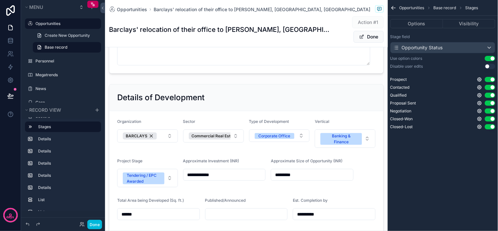
scroll to position [0, 0]
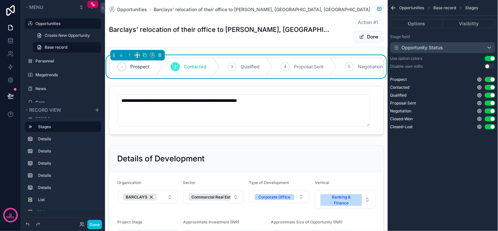
click at [489, 58] on button "Use setting" at bounding box center [489, 58] width 10 height 5
click at [283, 55] on div "Prospect 2 Contacted 3 Qualified 4 Proposal Sent 5 Negotiation 6 Closed-Won 7 C…" at bounding box center [246, 66] width 282 height 23
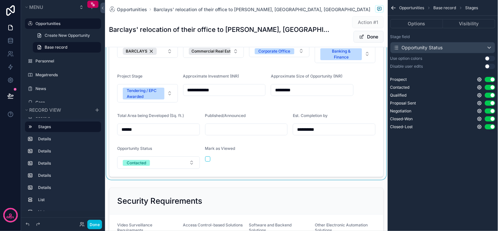
scroll to position [109, 0]
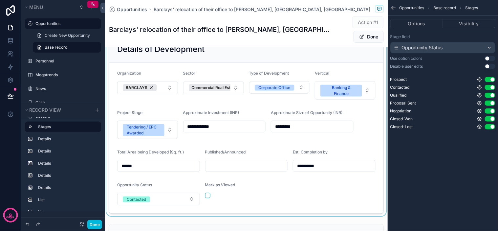
click at [233, 144] on div "scrollable content" at bounding box center [246, 124] width 282 height 183
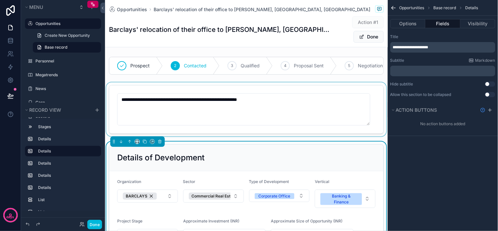
scroll to position [0, 0]
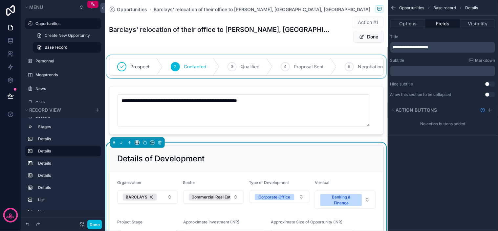
drag, startPoint x: 227, startPoint y: 78, endPoint x: 248, endPoint y: 77, distance: 21.3
click at [251, 77] on div "scrollable content" at bounding box center [246, 66] width 282 height 23
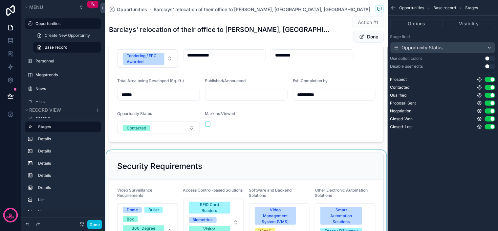
scroll to position [182, 0]
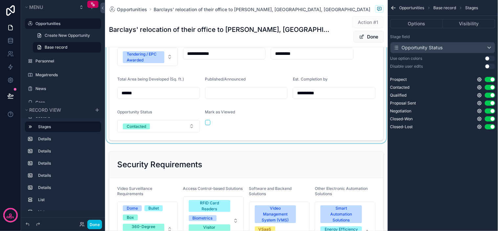
click at [250, 141] on div "scrollable content" at bounding box center [246, 51] width 282 height 183
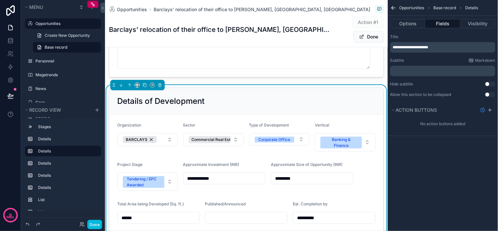
scroll to position [73, 0]
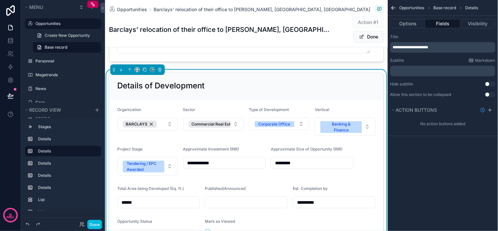
click at [444, 47] on p "**********" at bounding box center [443, 47] width 101 height 5
click at [470, 175] on div "**********" at bounding box center [442, 115] width 110 height 231
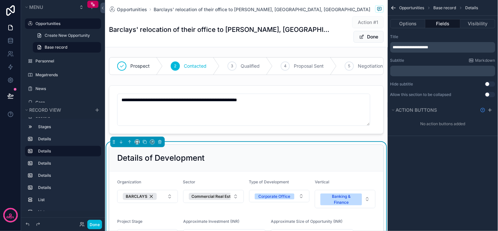
scroll to position [0, 0]
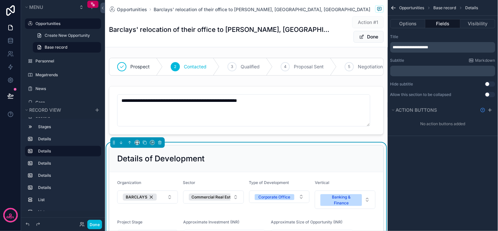
click at [287, 162] on div "Details of Development" at bounding box center [246, 158] width 258 height 10
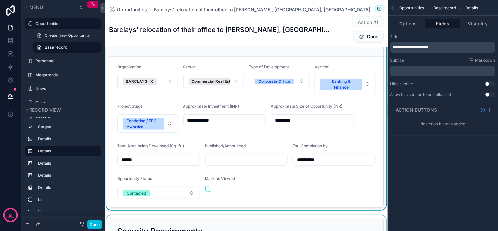
scroll to position [109, 0]
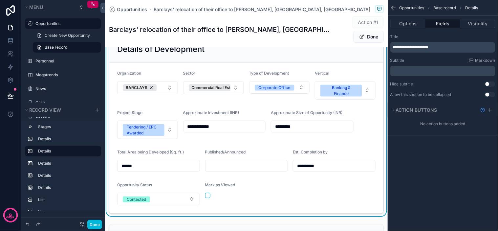
click at [361, 151] on form "**********" at bounding box center [246, 138] width 274 height 150
click at [359, 147] on form "**********" at bounding box center [246, 138] width 274 height 150
click at [359, 144] on form "**********" at bounding box center [246, 138] width 274 height 150
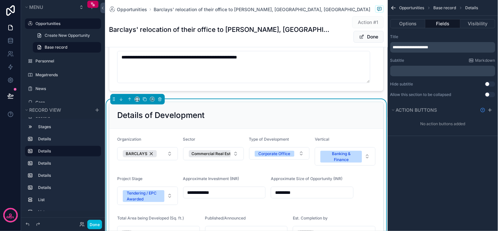
scroll to position [0, 0]
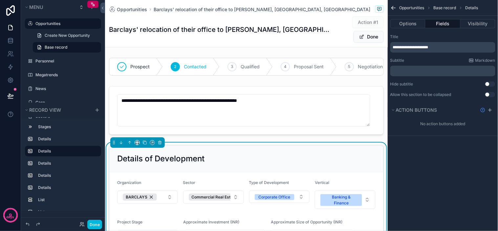
drag, startPoint x: 257, startPoint y: 80, endPoint x: 277, endPoint y: 83, distance: 20.8
click at [314, 78] on div "scrollable content" at bounding box center [246, 66] width 282 height 23
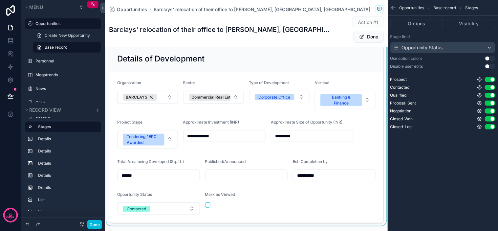
scroll to position [109, 0]
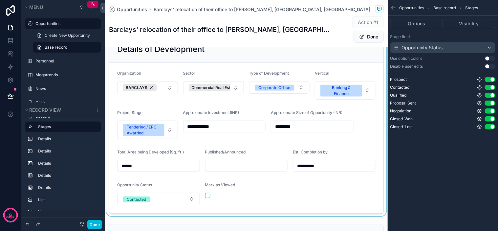
click at [362, 57] on div "scrollable content" at bounding box center [246, 124] width 282 height 183
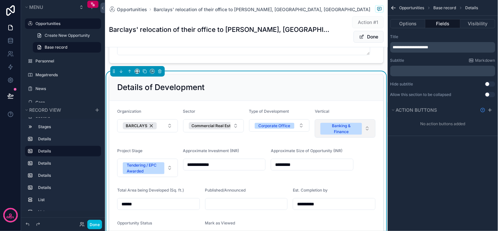
scroll to position [73, 0]
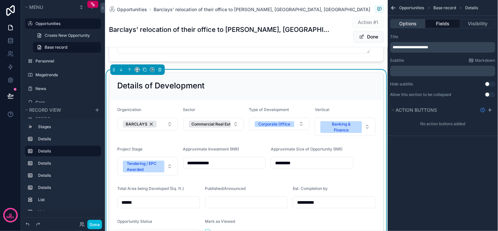
click at [410, 24] on button "Options" at bounding box center [407, 23] width 35 height 9
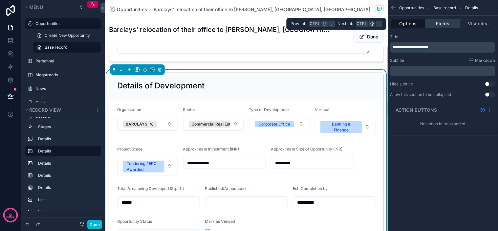
click at [432, 23] on button "Fields" at bounding box center [442, 23] width 35 height 9
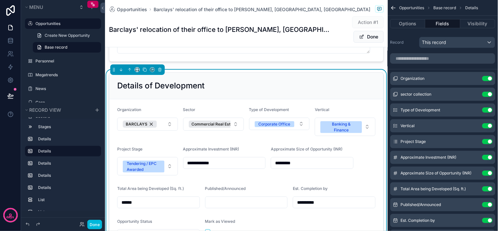
click at [324, 91] on div "Details of Development" at bounding box center [246, 85] width 258 height 10
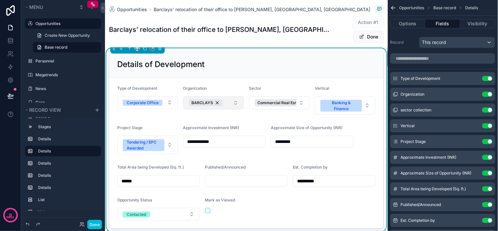
scroll to position [109, 0]
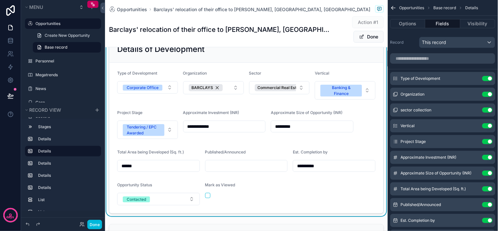
click at [165, 113] on form "**********" at bounding box center [246, 138] width 274 height 150
click at [153, 116] on div "Project Stage" at bounding box center [147, 114] width 61 height 8
click at [161, 117] on div "Project Stage" at bounding box center [147, 114] width 61 height 8
click at [167, 117] on div "Project Stage" at bounding box center [147, 114] width 61 height 8
click at [359, 127] on form "**********" at bounding box center [246, 138] width 274 height 150
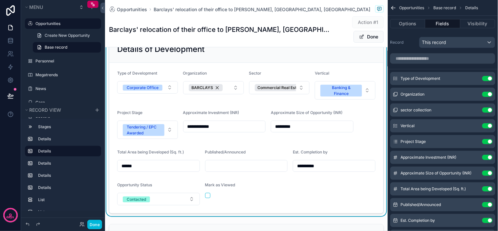
click at [363, 130] on form "**********" at bounding box center [246, 138] width 274 height 150
click at [361, 123] on form "**********" at bounding box center [246, 138] width 274 height 150
click at [365, 123] on form "**********" at bounding box center [246, 138] width 274 height 150
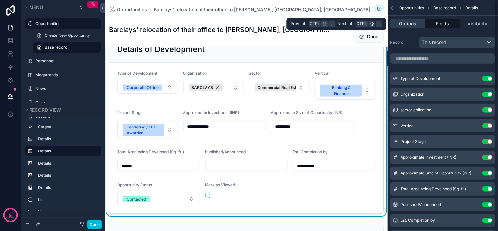
click at [406, 25] on button "Options" at bounding box center [407, 23] width 35 height 9
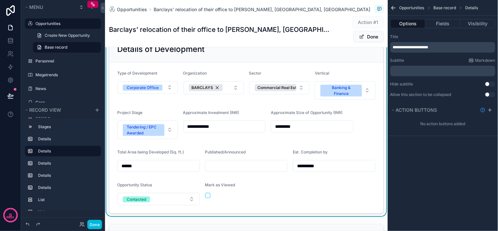
click at [449, 165] on div "**********" at bounding box center [442, 115] width 110 height 231
click at [372, 106] on form "**********" at bounding box center [246, 138] width 274 height 150
click at [375, 122] on form "**********" at bounding box center [246, 138] width 274 height 150
click at [373, 117] on form "**********" at bounding box center [246, 138] width 274 height 150
click at [375, 123] on form "**********" at bounding box center [246, 138] width 274 height 150
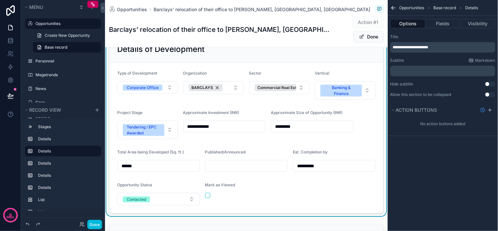
click at [378, 119] on div "**********" at bounding box center [246, 124] width 275 height 177
click at [372, 117] on form "**********" at bounding box center [246, 138] width 274 height 150
click at [373, 126] on form "**********" at bounding box center [246, 138] width 274 height 150
click at [489, 108] on icon "scrollable content" at bounding box center [489, 109] width 5 height 5
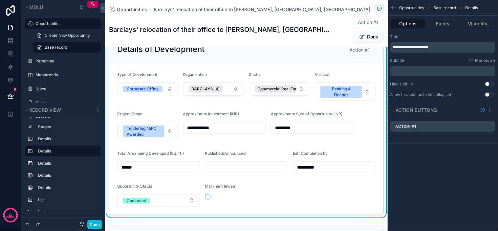
click at [435, 127] on div "Action #1" at bounding box center [442, 126] width 105 height 10
click at [411, 126] on label "Action #1" at bounding box center [405, 126] width 21 height 5
click at [452, 127] on div "Action #1" at bounding box center [442, 126] width 105 height 10
click at [0, 0] on icon "scrollable content" at bounding box center [0, 0] width 0 height 0
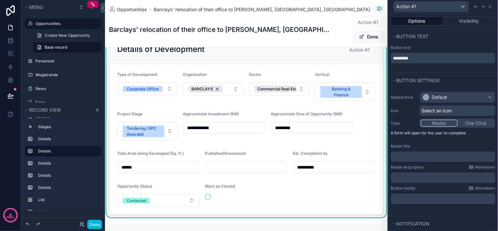
scroll to position [36, 0]
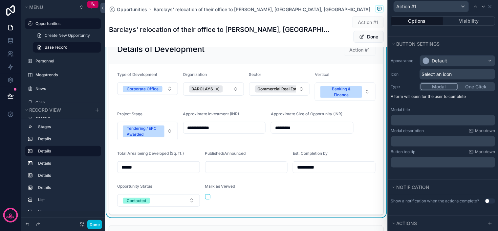
click at [427, 122] on p "﻿" at bounding box center [443, 120] width 100 height 7
click at [438, 130] on div "Modal description Markdown" at bounding box center [443, 130] width 104 height 5
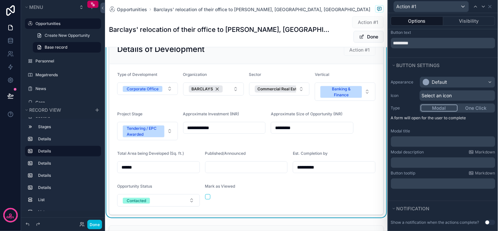
scroll to position [0, 0]
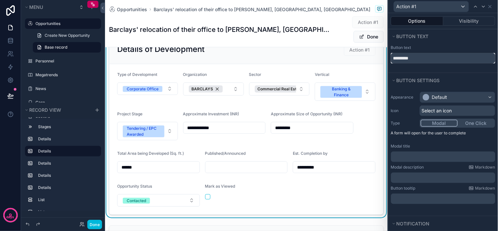
click at [417, 56] on input "*********" at bounding box center [443, 58] width 104 height 10
click at [424, 68] on div "Button text *********" at bounding box center [443, 58] width 110 height 29
drag, startPoint x: 430, startPoint y: 61, endPoint x: 306, endPoint y: 60, distance: 124.0
click at [306, 60] on div "**********" at bounding box center [249, 115] width 498 height 231
drag, startPoint x: 435, startPoint y: 59, endPoint x: 350, endPoint y: 53, distance: 85.5
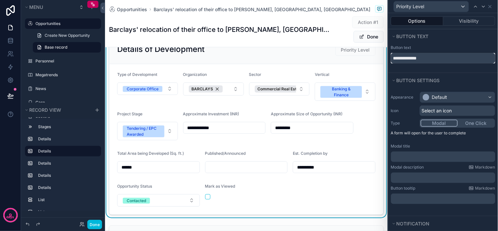
click at [350, 53] on div "**********" at bounding box center [249, 115] width 498 height 231
type input "******"
click at [432, 97] on div "Default" at bounding box center [439, 97] width 15 height 7
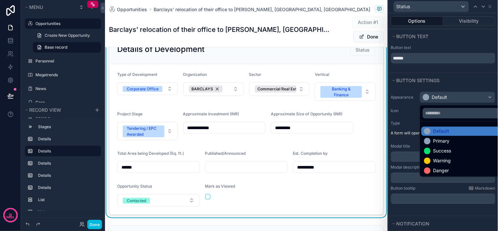
click at [431, 97] on div at bounding box center [443, 115] width 110 height 231
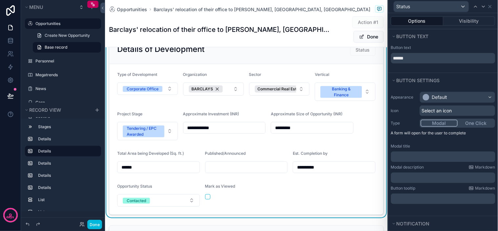
click at [401, 104] on div "Appearance Default Icon Select an icon Type Modal One Click A form will open fo…" at bounding box center [443, 147] width 110 height 117
click at [441, 110] on span "Select an icon" at bounding box center [436, 110] width 30 height 7
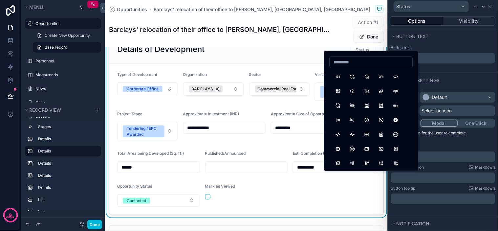
click at [464, 69] on div "Button text ******" at bounding box center [443, 58] width 110 height 29
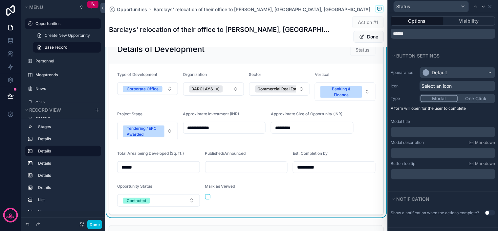
scroll to position [61, 0]
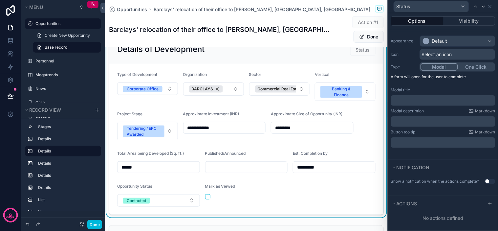
click at [419, 97] on p "﻿" at bounding box center [443, 100] width 100 height 7
click at [408, 87] on label "Modal title" at bounding box center [400, 89] width 19 height 5
click at [412, 97] on p "﻿" at bounding box center [443, 100] width 100 height 7
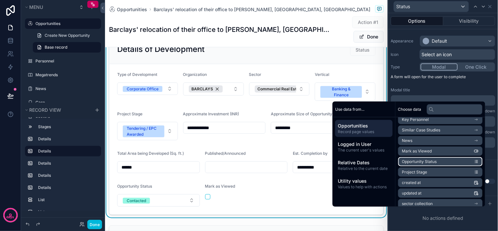
scroll to position [240, 0]
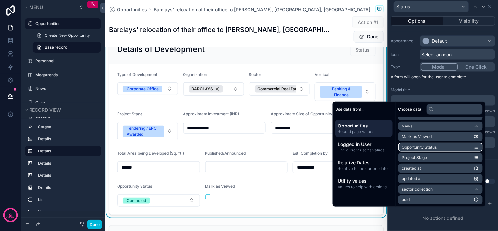
click at [426, 145] on span "Opportunity Status" at bounding box center [419, 146] width 35 height 5
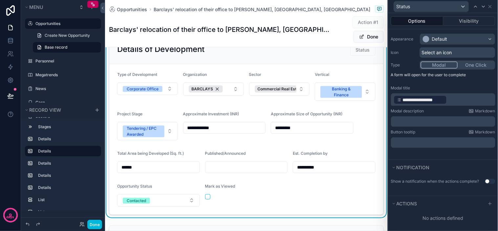
click at [442, 74] on p "A form will open for the user to complete" at bounding box center [443, 76] width 104 height 8
click at [452, 205] on button "Actions" at bounding box center [437, 203] width 92 height 9
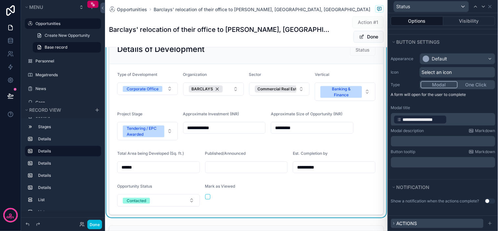
scroll to position [44, 0]
click at [452, 218] on button "Actions" at bounding box center [437, 222] width 92 height 9
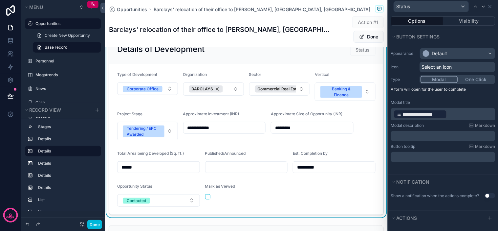
scroll to position [63, 0]
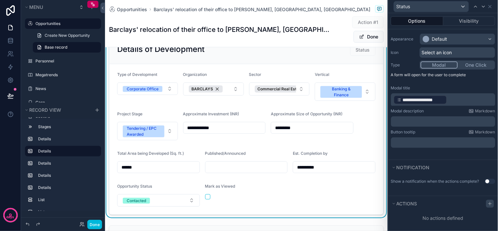
click at [486, 202] on div at bounding box center [490, 203] width 8 height 8
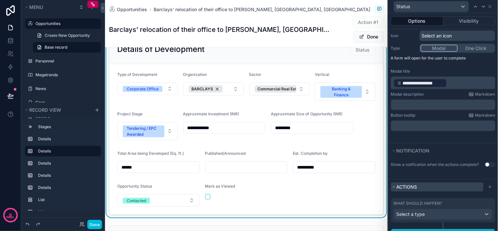
scroll to position [98, 0]
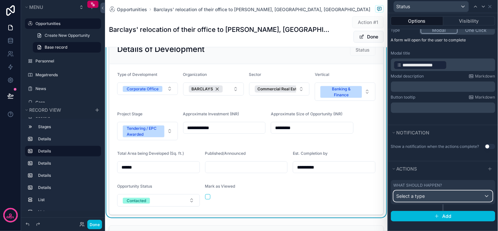
click at [450, 197] on div "Select a type" at bounding box center [443, 196] width 98 height 10
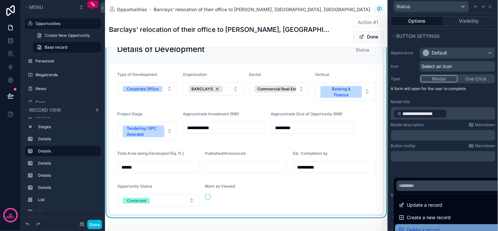
scroll to position [114, 0]
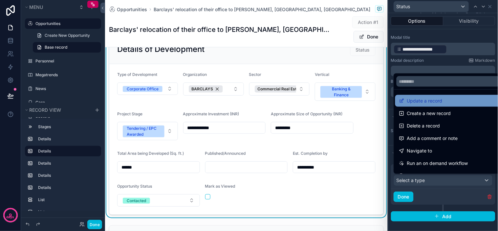
click at [433, 104] on span "Update a record" at bounding box center [424, 101] width 35 height 8
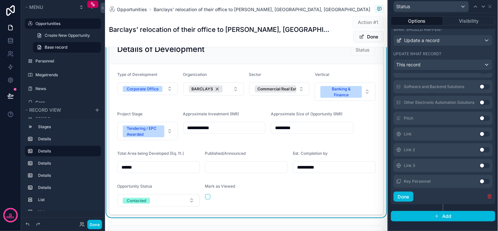
scroll to position [400, 0]
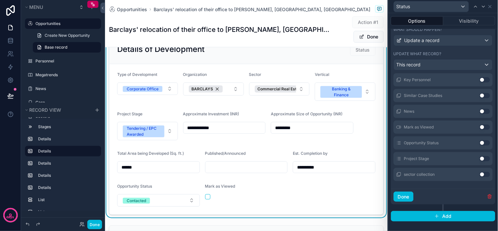
click at [479, 142] on button "Use setting" at bounding box center [484, 142] width 10 height 5
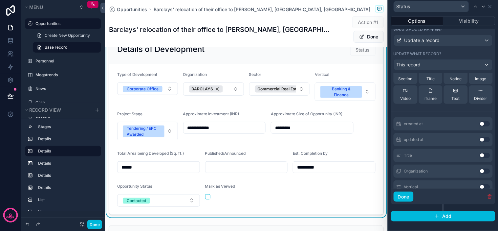
scroll to position [5, 0]
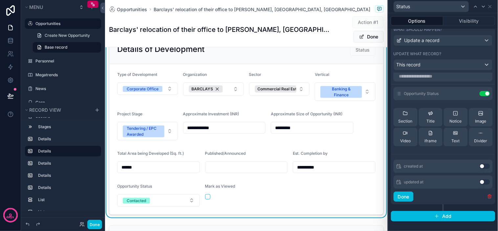
click at [0, 0] on icon at bounding box center [0, 0] width 0 height 0
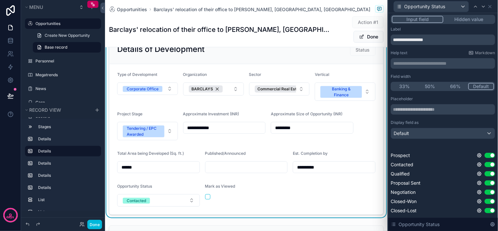
scroll to position [0, 0]
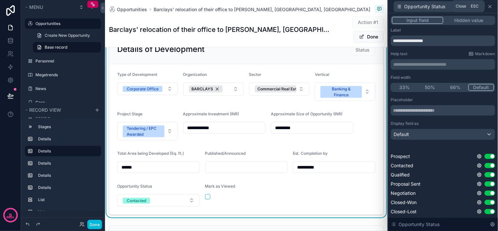
click at [491, 7] on icon at bounding box center [489, 6] width 5 height 5
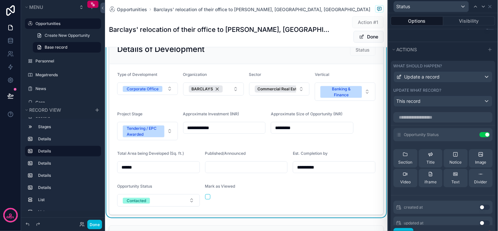
scroll to position [217, 0]
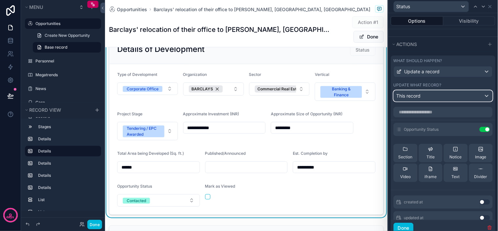
click at [460, 100] on div "This record" at bounding box center [443, 96] width 98 height 10
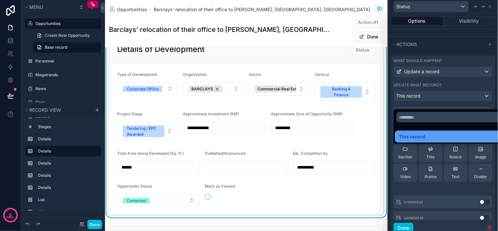
click at [425, 133] on div "This record" at bounding box center [448, 137] width 98 height 8
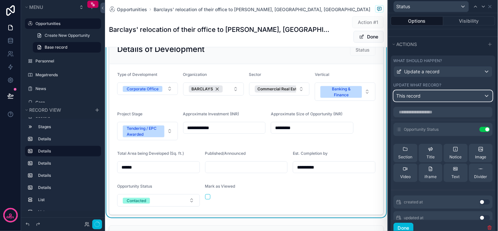
click at [428, 99] on div "This record" at bounding box center [443, 96] width 98 height 10
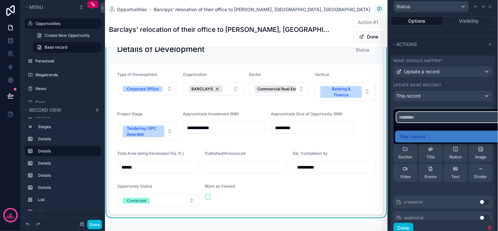
click at [424, 118] on input "text" at bounding box center [447, 117] width 103 height 10
type input "*"
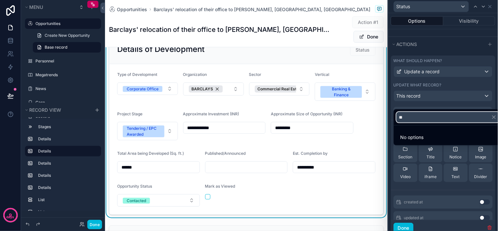
type input "*"
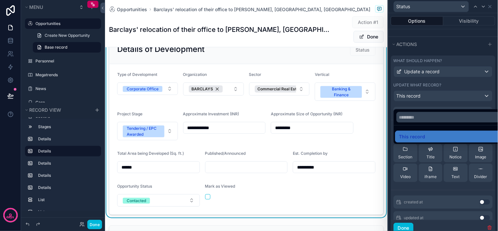
click at [436, 51] on div at bounding box center [443, 115] width 110 height 231
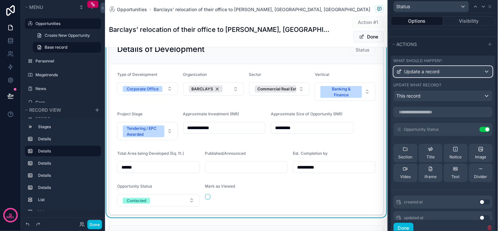
click at [437, 75] on span "Update a record" at bounding box center [421, 71] width 35 height 7
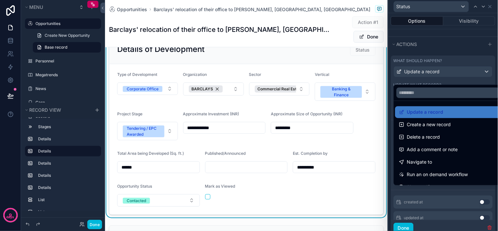
click at [454, 83] on div at bounding box center [443, 115] width 110 height 231
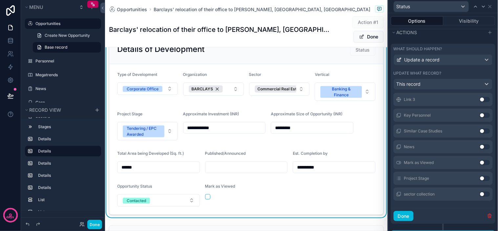
scroll to position [254, 0]
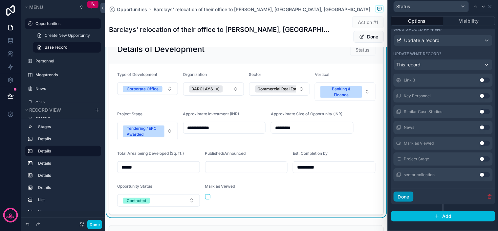
click at [410, 198] on button "Done" at bounding box center [403, 196] width 20 height 10
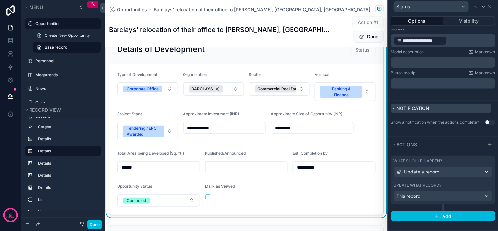
scroll to position [86, 0]
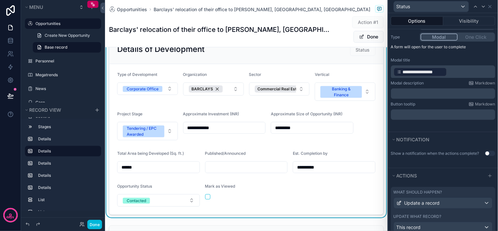
click at [426, 116] on p "﻿" at bounding box center [443, 114] width 100 height 7
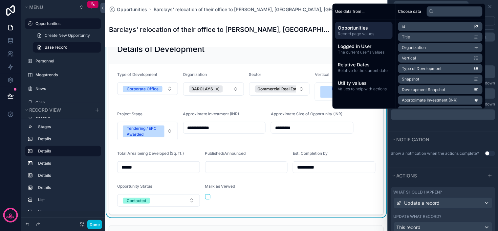
click at [431, 116] on p "﻿" at bounding box center [443, 114] width 100 height 7
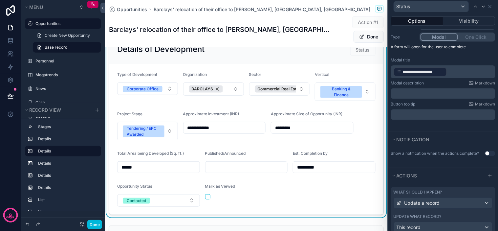
click at [429, 114] on p "﻿" at bounding box center [443, 114] width 100 height 7
click at [443, 130] on div "**********" at bounding box center [443, 67] width 110 height 130
click at [420, 96] on p "﻿" at bounding box center [443, 93] width 100 height 7
click at [439, 80] on div "Modal description Markdown" at bounding box center [443, 82] width 104 height 5
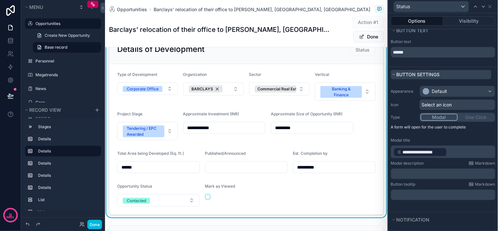
scroll to position [0, 0]
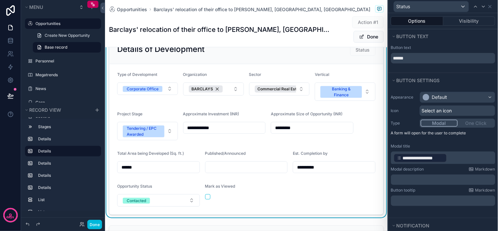
click at [471, 123] on div "Modal One Click" at bounding box center [457, 122] width 75 height 9
click at [451, 108] on span "Select an icon" at bounding box center [436, 110] width 30 height 7
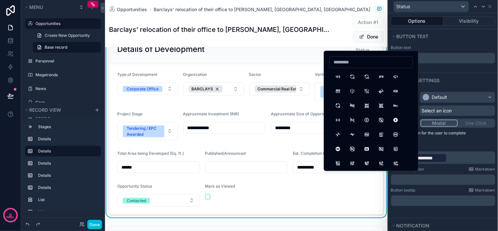
click at [451, 108] on span "Select an icon" at bounding box center [436, 110] width 30 height 7
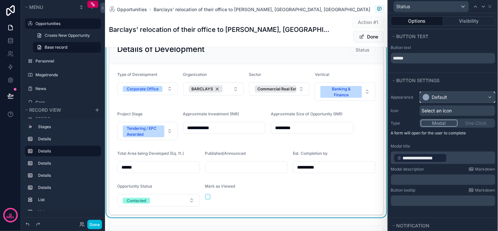
click at [454, 97] on div "Default" at bounding box center [457, 97] width 75 height 10
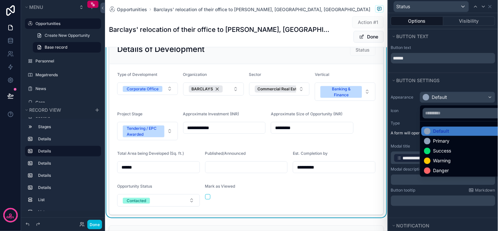
click at [454, 97] on div at bounding box center [443, 115] width 110 height 231
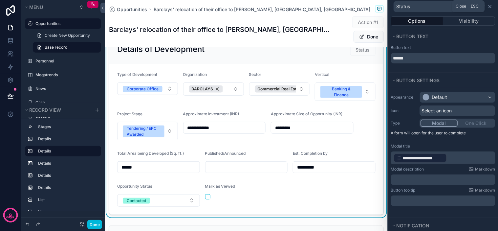
click at [489, 8] on icon at bounding box center [489, 6] width 5 height 5
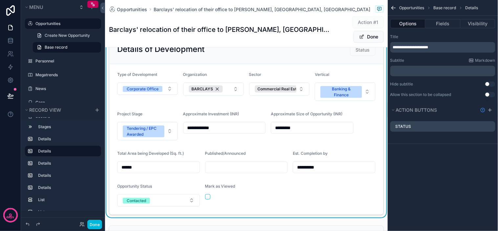
click at [453, 163] on div "**********" at bounding box center [442, 115] width 110 height 231
click at [91, 227] on button "Done" at bounding box center [94, 224] width 15 height 10
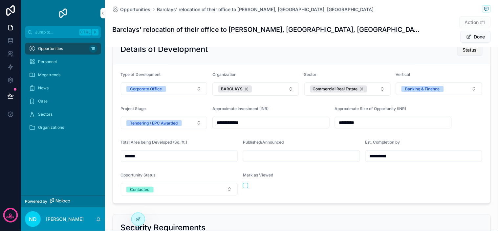
click at [468, 47] on span "Status" at bounding box center [469, 50] width 14 height 7
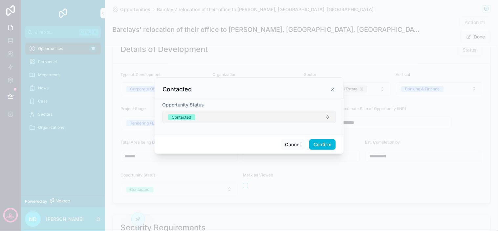
click at [219, 122] on button "Contacted" at bounding box center [248, 117] width 173 height 12
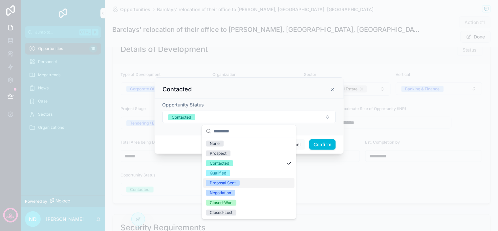
click at [234, 182] on div "Proposal Sent" at bounding box center [223, 183] width 26 height 6
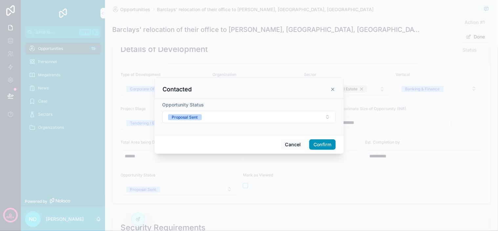
click at [326, 146] on button "Confirm" at bounding box center [322, 144] width 26 height 10
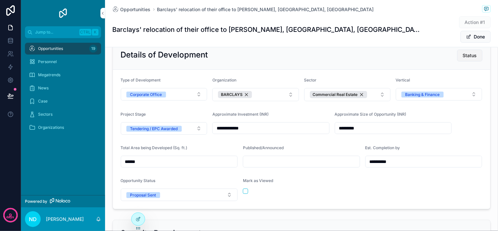
click at [476, 50] on button "Status" at bounding box center [469, 56] width 25 height 12
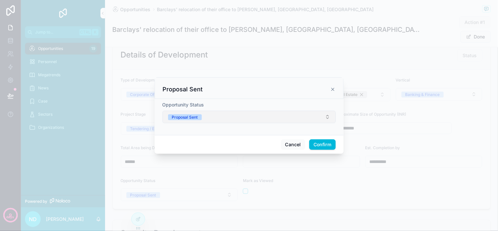
click at [236, 120] on button "Proposal Sent" at bounding box center [248, 117] width 173 height 12
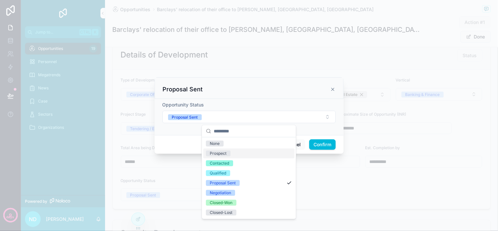
click at [222, 155] on div "Prospect" at bounding box center [218, 153] width 17 height 6
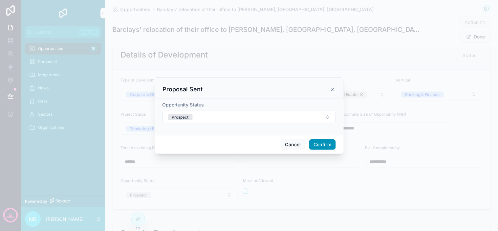
click at [326, 149] on button "Confirm" at bounding box center [322, 144] width 26 height 10
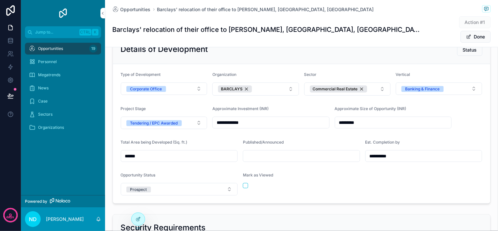
click at [301, 188] on form "**********" at bounding box center [301, 133] width 377 height 139
click at [175, 183] on button "Prospect" at bounding box center [179, 189] width 117 height 12
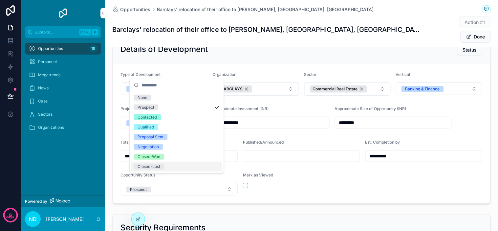
click at [273, 187] on form "**********" at bounding box center [301, 133] width 377 height 139
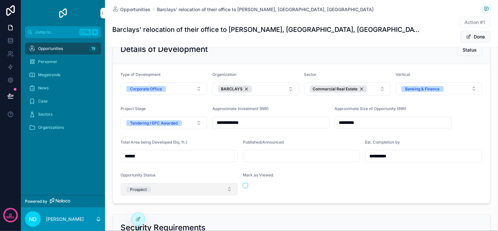
click at [181, 184] on button "Prospect" at bounding box center [179, 189] width 117 height 12
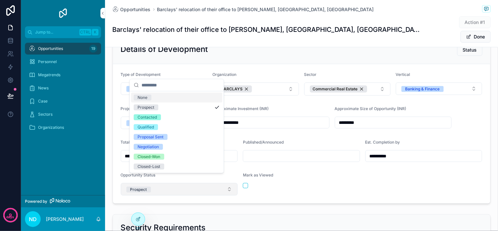
click at [182, 183] on button "Prospect" at bounding box center [179, 189] width 117 height 12
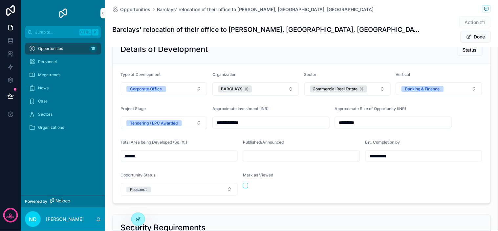
click at [136, 222] on div at bounding box center [138, 219] width 13 height 12
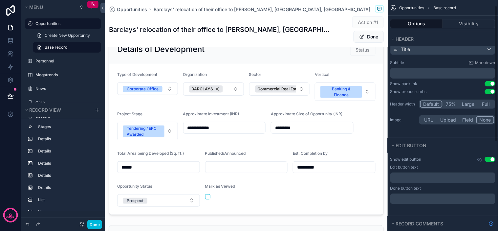
scroll to position [0, 0]
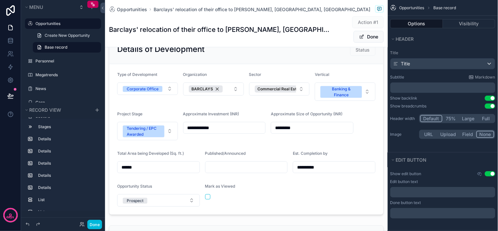
click at [427, 195] on div "﻿" at bounding box center [442, 192] width 105 height 10
click at [425, 189] on p "﻿" at bounding box center [443, 191] width 101 height 5
click at [452, 54] on label "Title" at bounding box center [442, 52] width 105 height 5
